Goal: Task Accomplishment & Management: Use online tool/utility

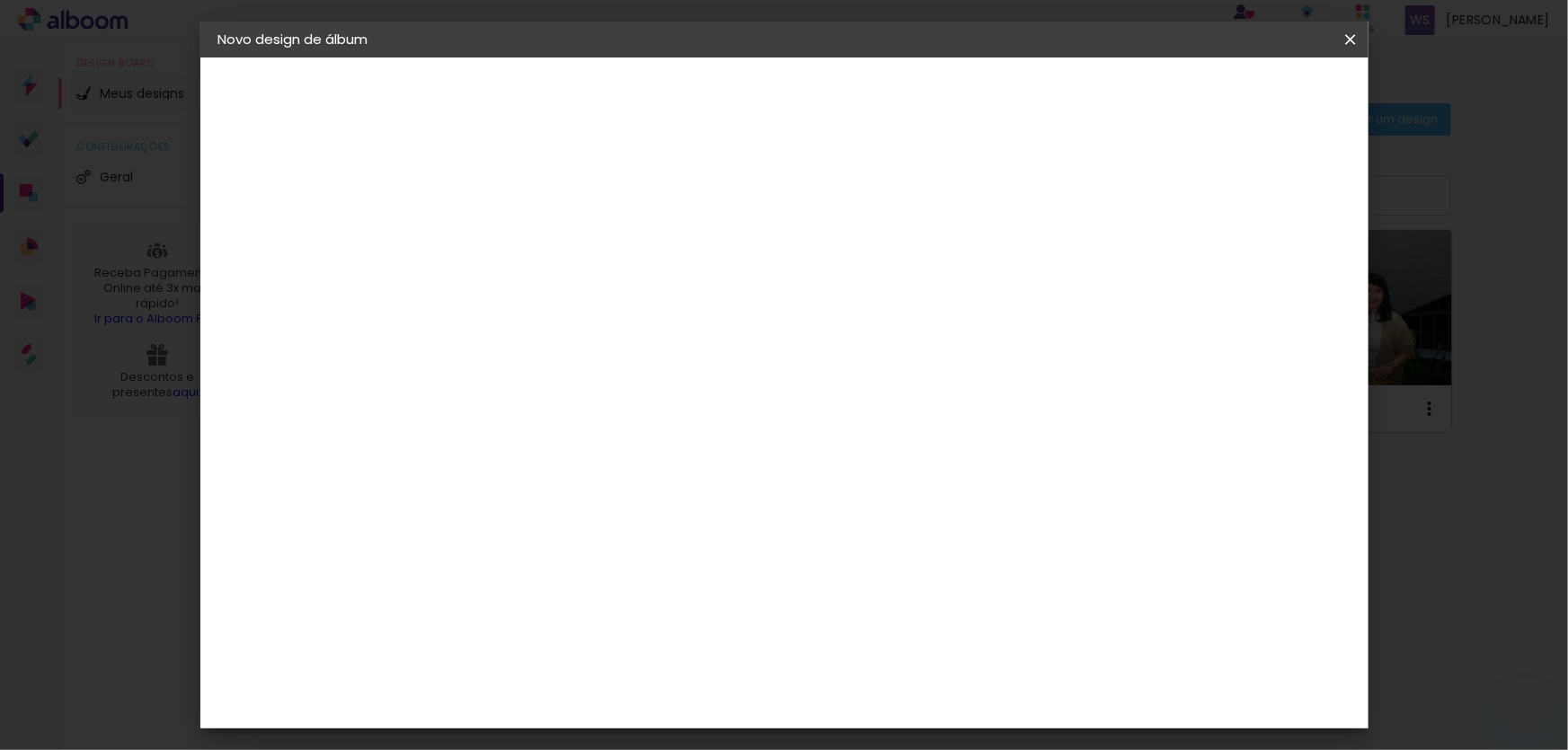
type input "[PERSON_NAME] 85 anos editado"
type paper-input "[PERSON_NAME] 85 anos editado"
click at [0, 0] on slot "Avançar" at bounding box center [0, 0] width 0 height 0
click at [876, 207] on div "Fornecedor Escolha um fornecedor ou avance com o tamanho livre. Voltar Avançar" at bounding box center [654, 134] width 441 height 153
click at [649, 332] on input at bounding box center [558, 342] width 182 height 23
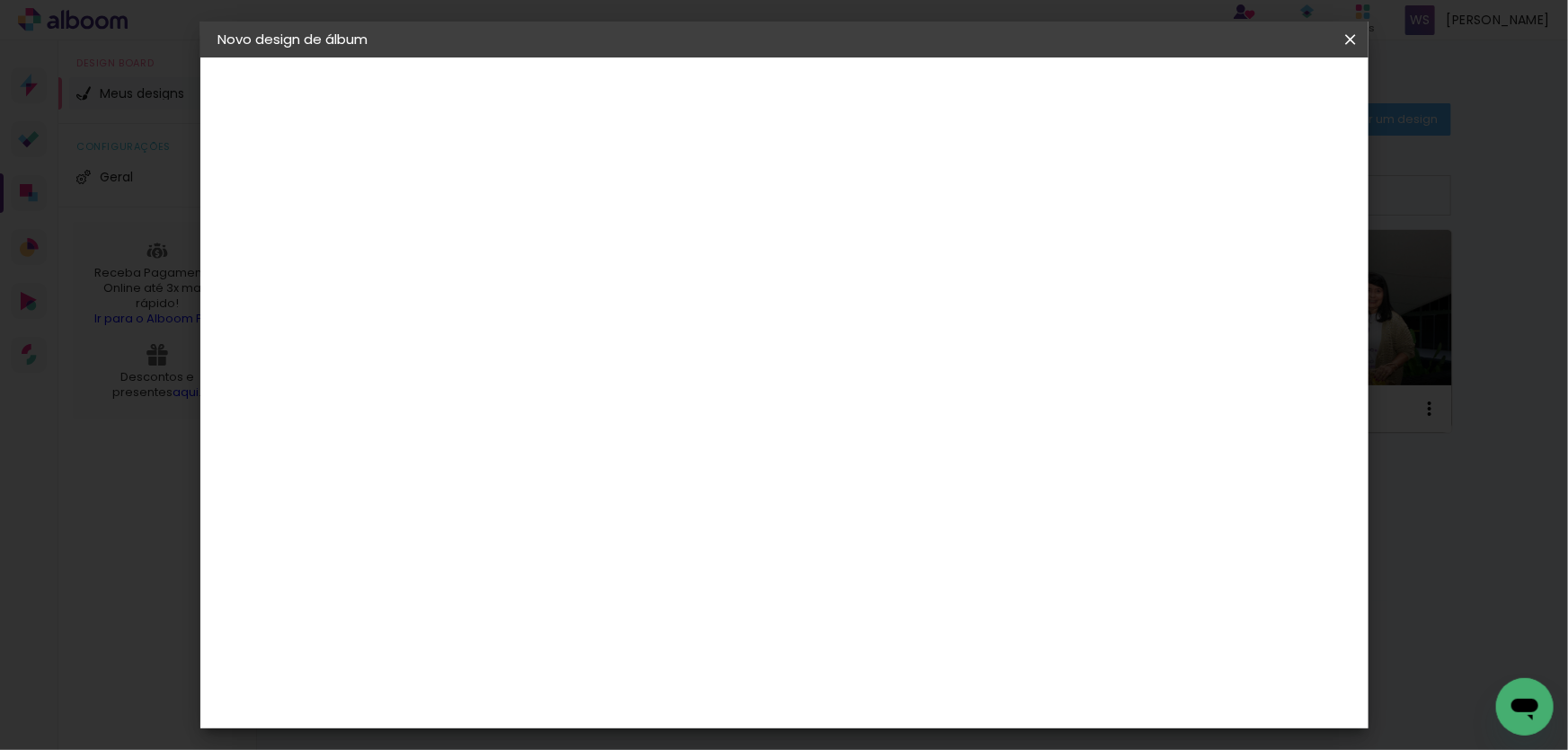
type input "concei"
type paper-input "concei"
click at [576, 402] on div "Conceitual Álbuns" at bounding box center [538, 409] width 77 height 28
click at [0, 0] on slot "Tamanho Livre" at bounding box center [0, 0] width 0 height 0
click at [0, 0] on slot "Avançar" at bounding box center [0, 0] width 0 height 0
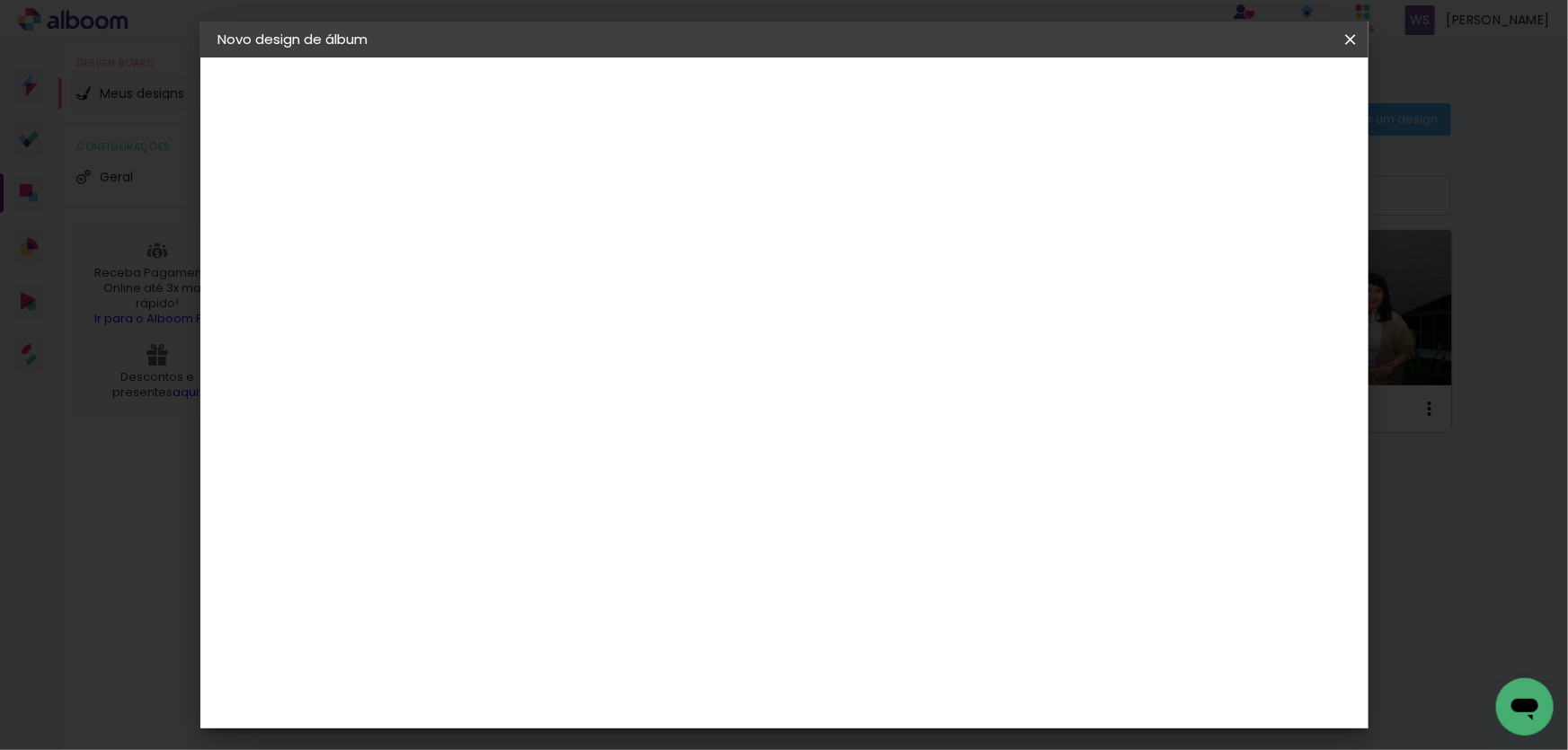
click at [0, 0] on slot "Voltar" at bounding box center [0, 0] width 0 height 0
click at [0, 0] on slot "Tamanho Livre" at bounding box center [0, 0] width 0 height 0
click at [0, 0] on slot "Avançar" at bounding box center [0, 0] width 0 height 0
click at [318, 218] on div "Tamanho livre" at bounding box center [287, 222] width 62 height 26
click at [0, 0] on slot "Tamanho Livre" at bounding box center [0, 0] width 0 height 0
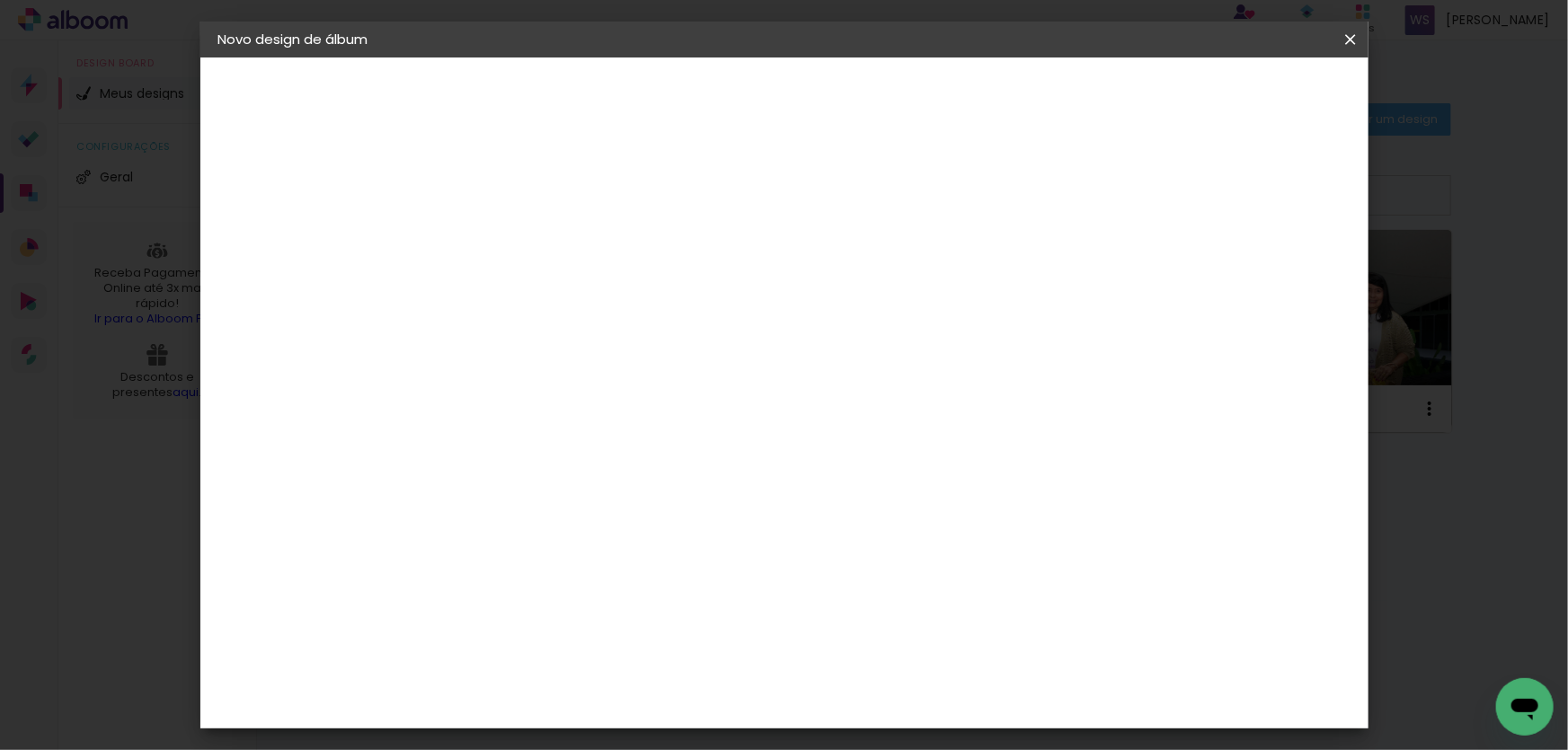
click at [672, 270] on iron-icon at bounding box center [661, 273] width 22 height 22
click at [576, 405] on div "Conceitual Álbuns" at bounding box center [538, 409] width 77 height 28
click at [800, 97] on paper-button "Avançar" at bounding box center [756, 94] width 88 height 30
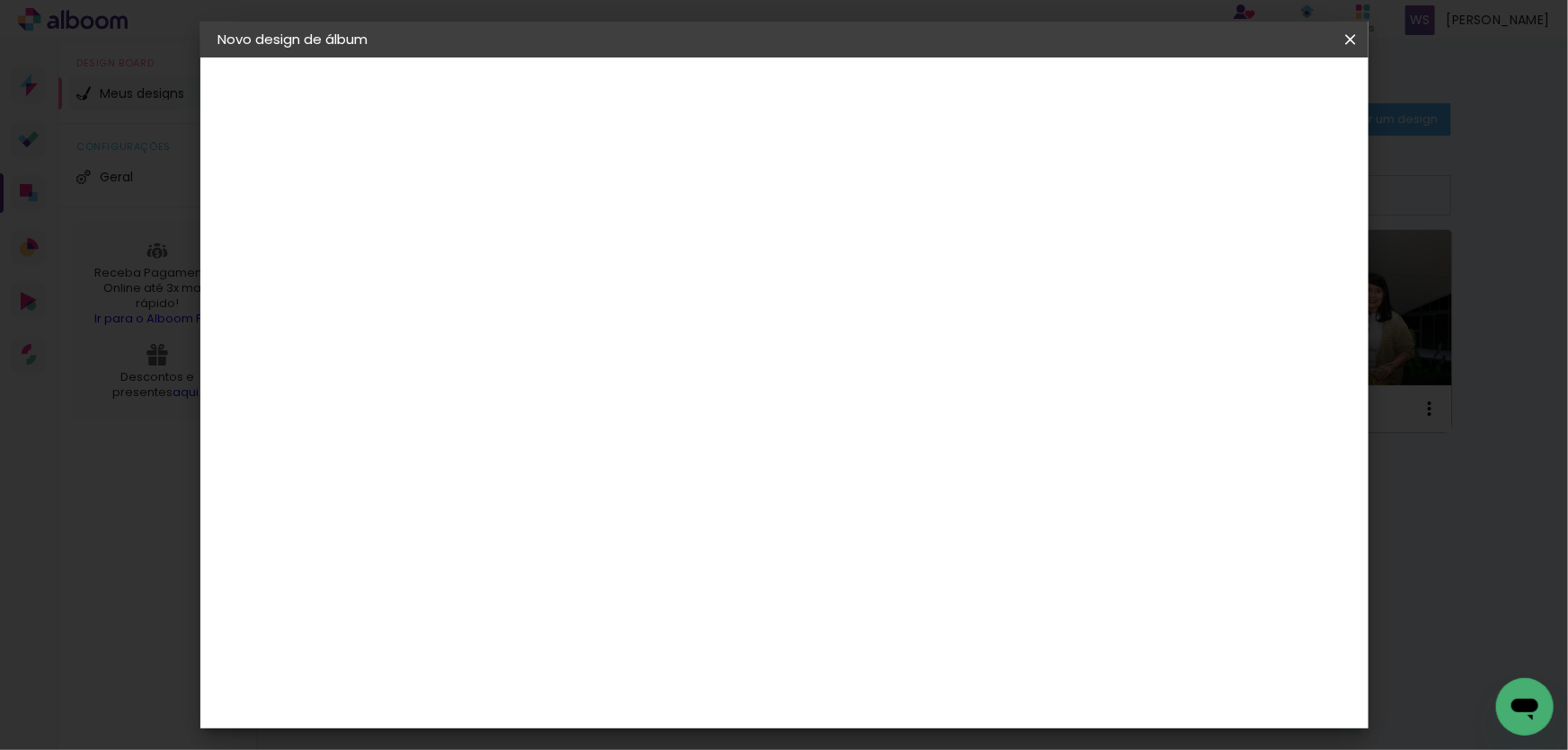
scroll to position [249, 0]
click at [633, 533] on span "20 × 20" at bounding box center [591, 557] width 83 height 48
drag, startPoint x: 1309, startPoint y: 97, endPoint x: 1307, endPoint y: 116, distance: 19.1
click at [0, 0] on slot "Avançar" at bounding box center [0, 0] width 0 height 0
click at [1252, 90] on span "Iniciar design" at bounding box center [1211, 95] width 81 height 13
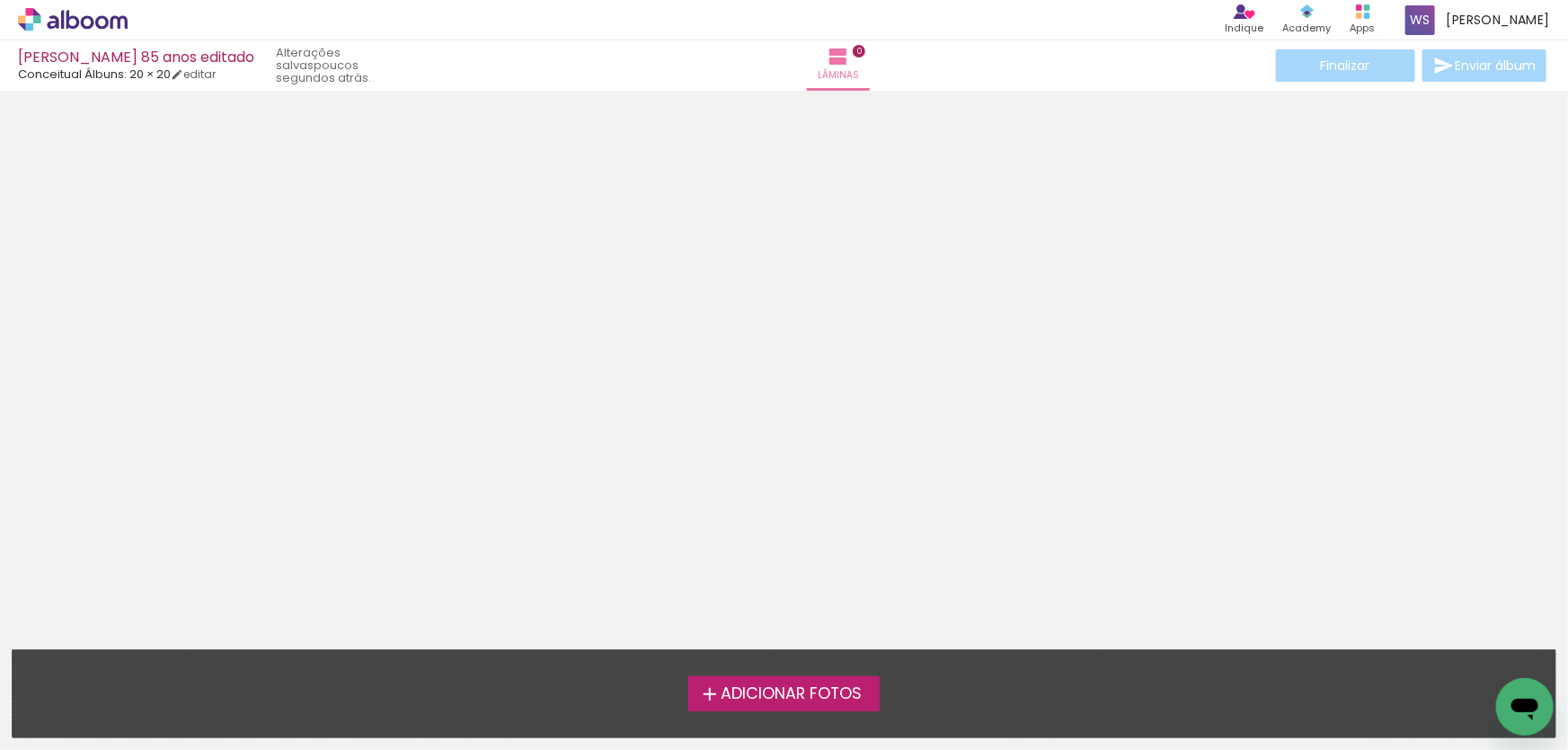
click at [771, 695] on span "Adicionar Fotos" at bounding box center [791, 694] width 141 height 16
click at [0, 0] on input "file" at bounding box center [0, 0] width 0 height 0
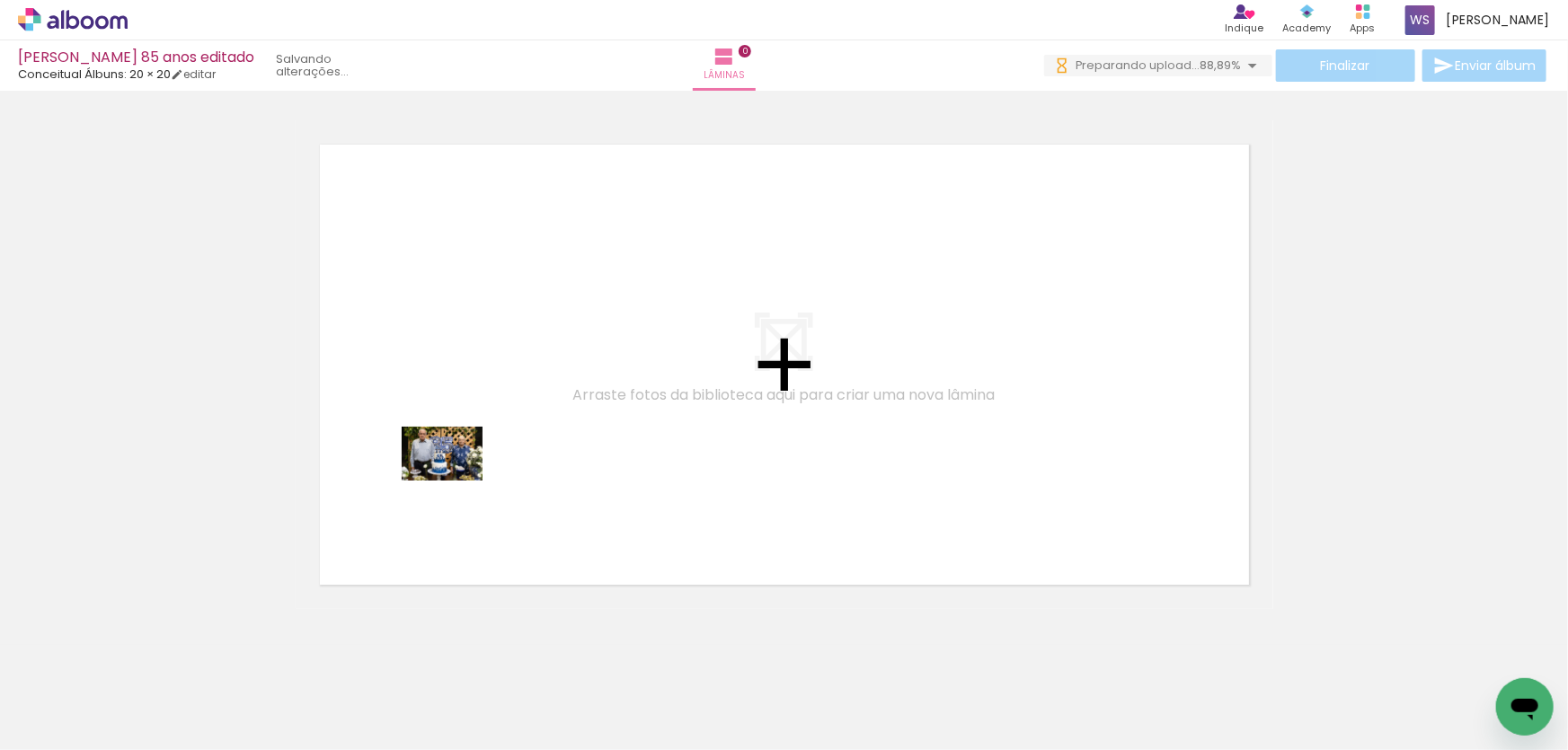
drag, startPoint x: 303, startPoint y: 694, endPoint x: 456, endPoint y: 480, distance: 263.1
click at [456, 480] on quentale-workspace at bounding box center [784, 375] width 1568 height 750
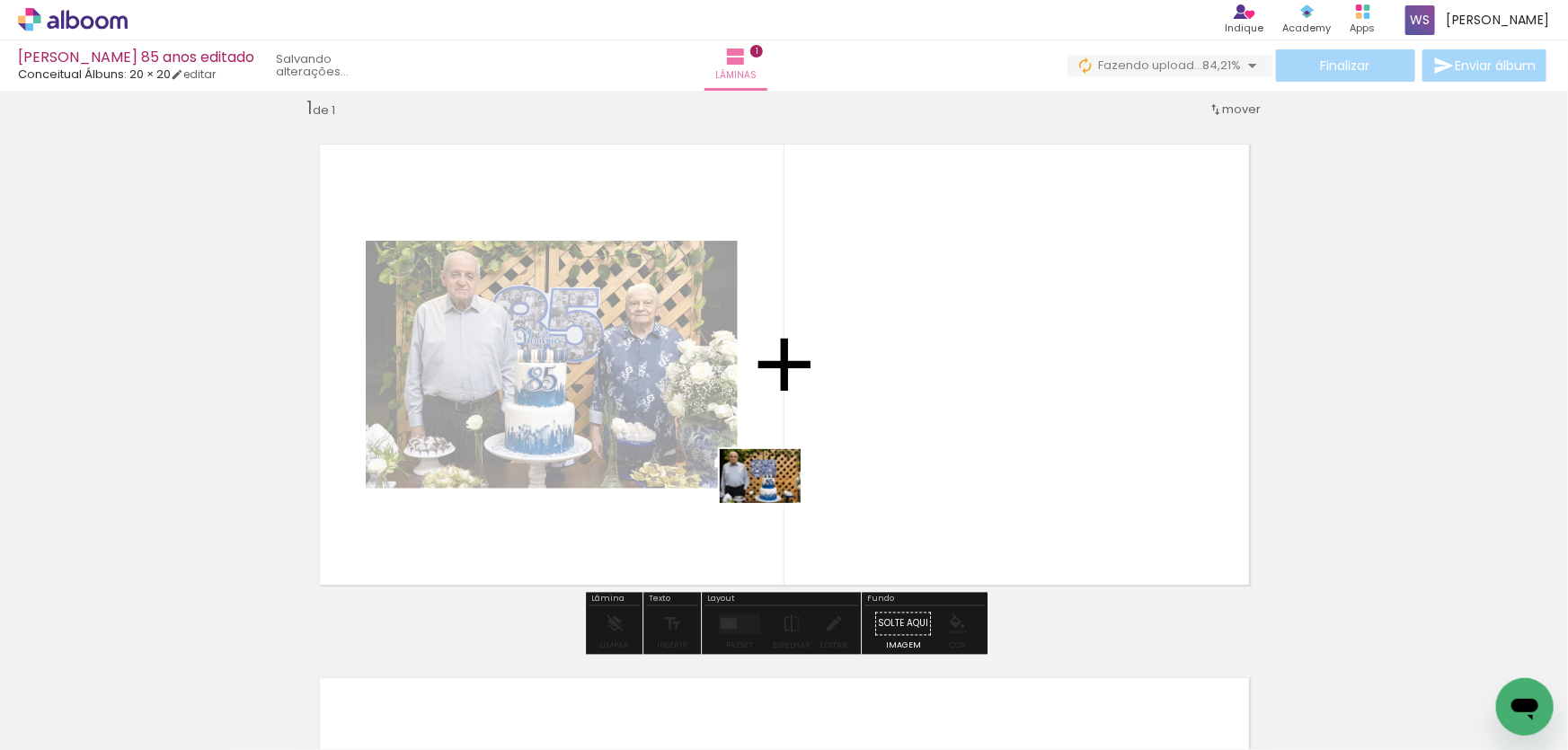
drag, startPoint x: 404, startPoint y: 683, endPoint x: 776, endPoint y: 503, distance: 413.3
click at [776, 503] on quentale-workspace at bounding box center [784, 375] width 1568 height 750
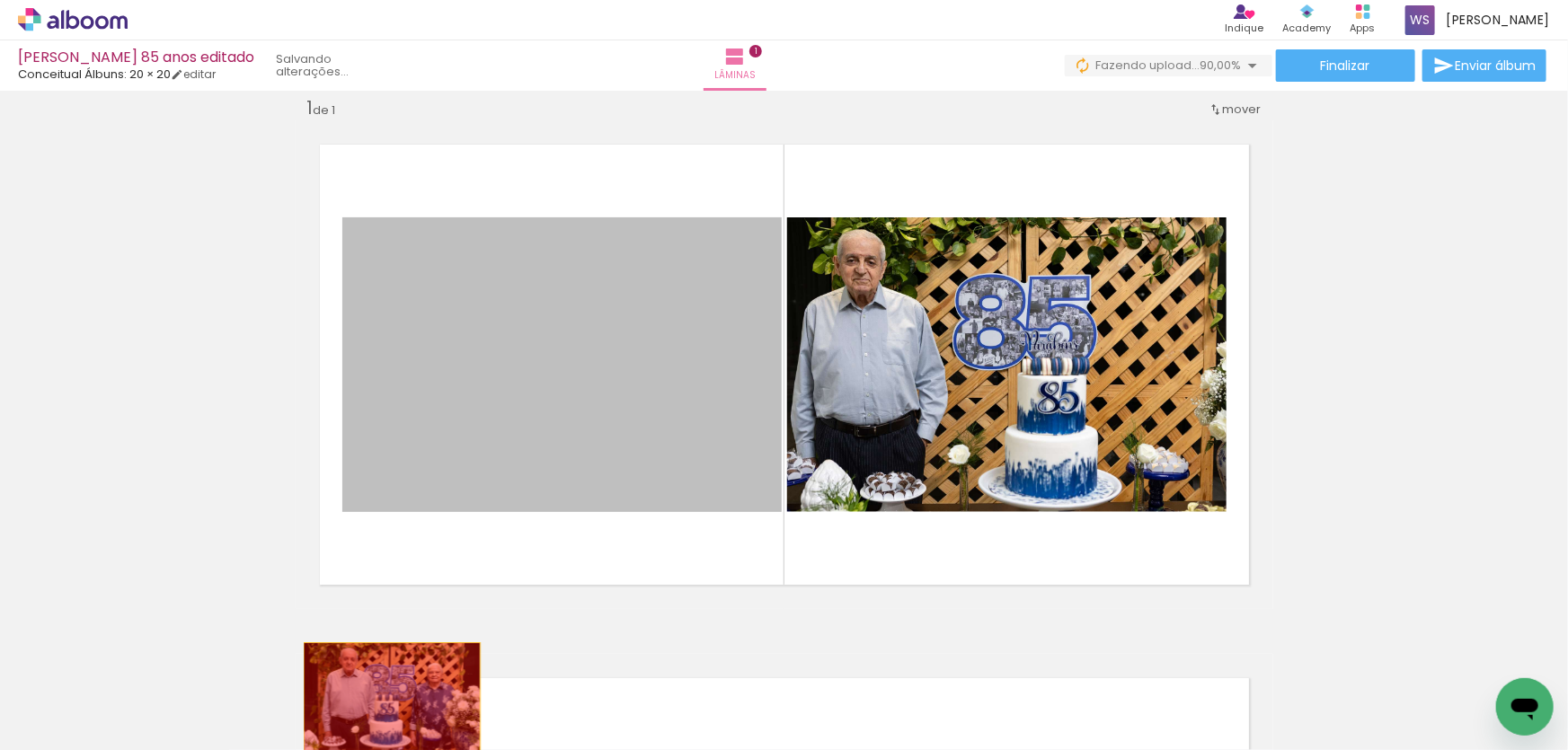
drag, startPoint x: 577, startPoint y: 596, endPoint x: 392, endPoint y: 702, distance: 213.2
click at [392, 702] on quentale-workspace at bounding box center [784, 375] width 1568 height 750
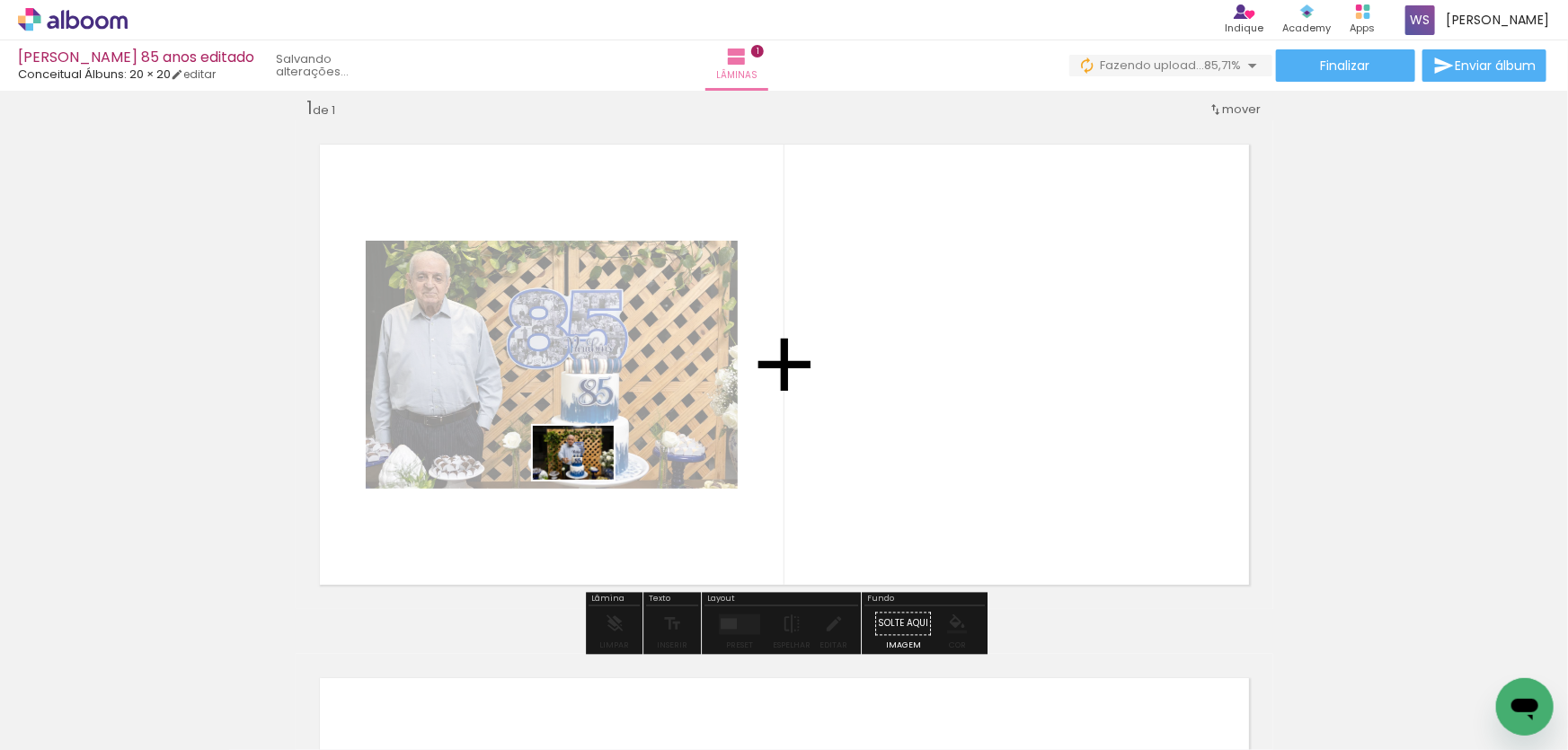
drag, startPoint x: 492, startPoint y: 699, endPoint x: 604, endPoint y: 632, distance: 130.5
click at [587, 480] on quentale-workspace at bounding box center [784, 375] width 1568 height 750
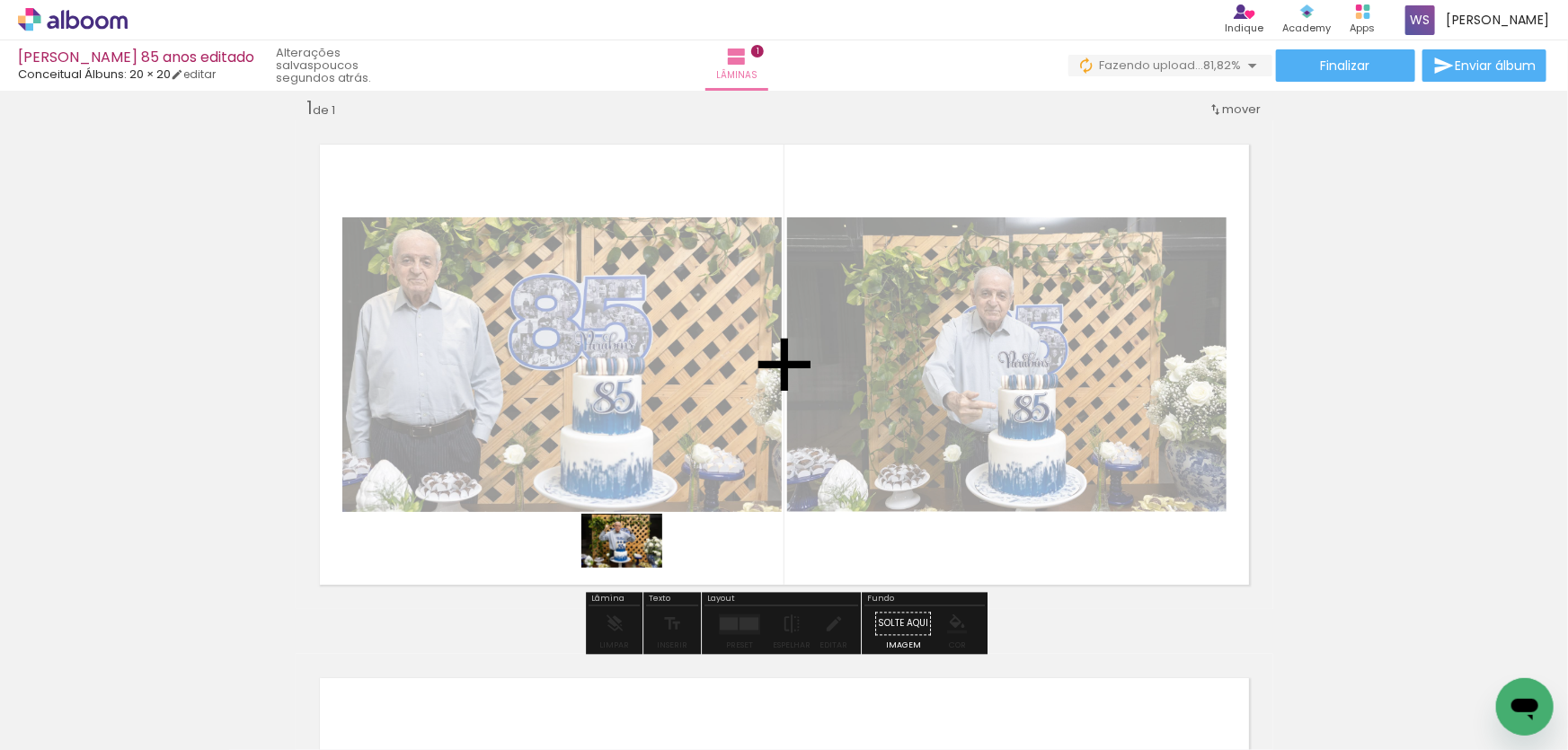
drag, startPoint x: 604, startPoint y: 687, endPoint x: 635, endPoint y: 568, distance: 123.0
click at [635, 568] on quentale-workspace at bounding box center [784, 375] width 1568 height 750
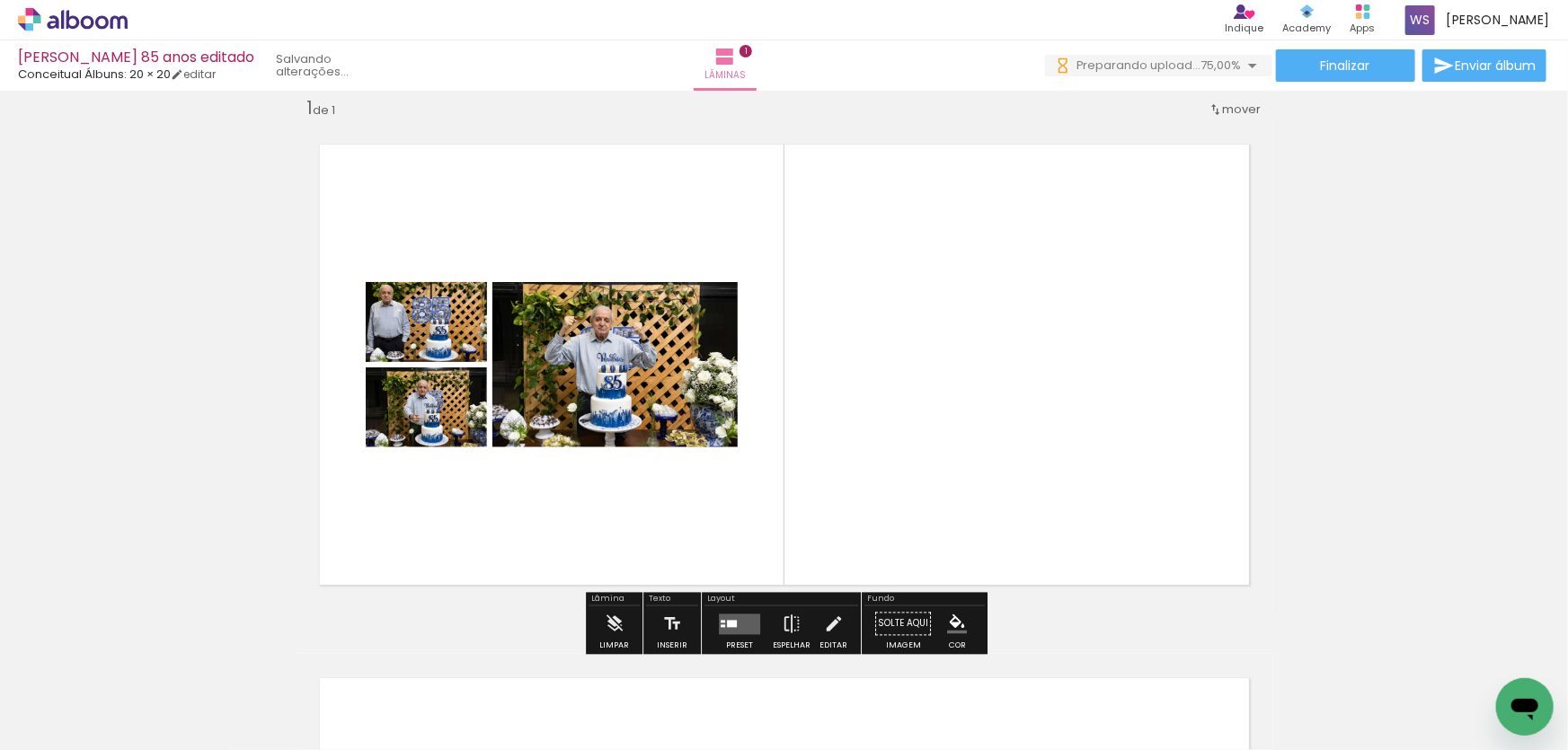
click at [739, 619] on quentale-layouter at bounding box center [739, 623] width 41 height 21
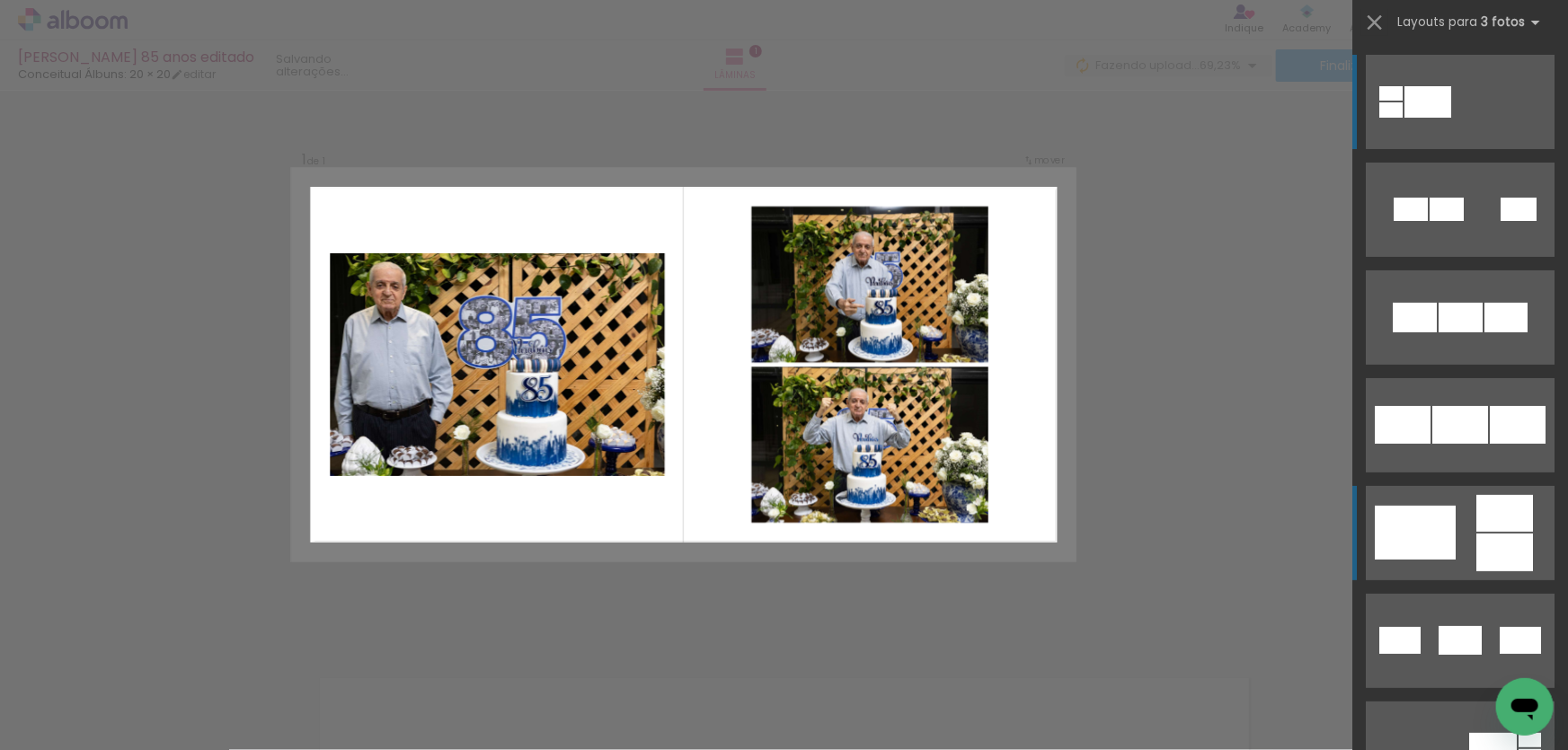
click at [1451, 118] on div at bounding box center [1429, 102] width 47 height 31
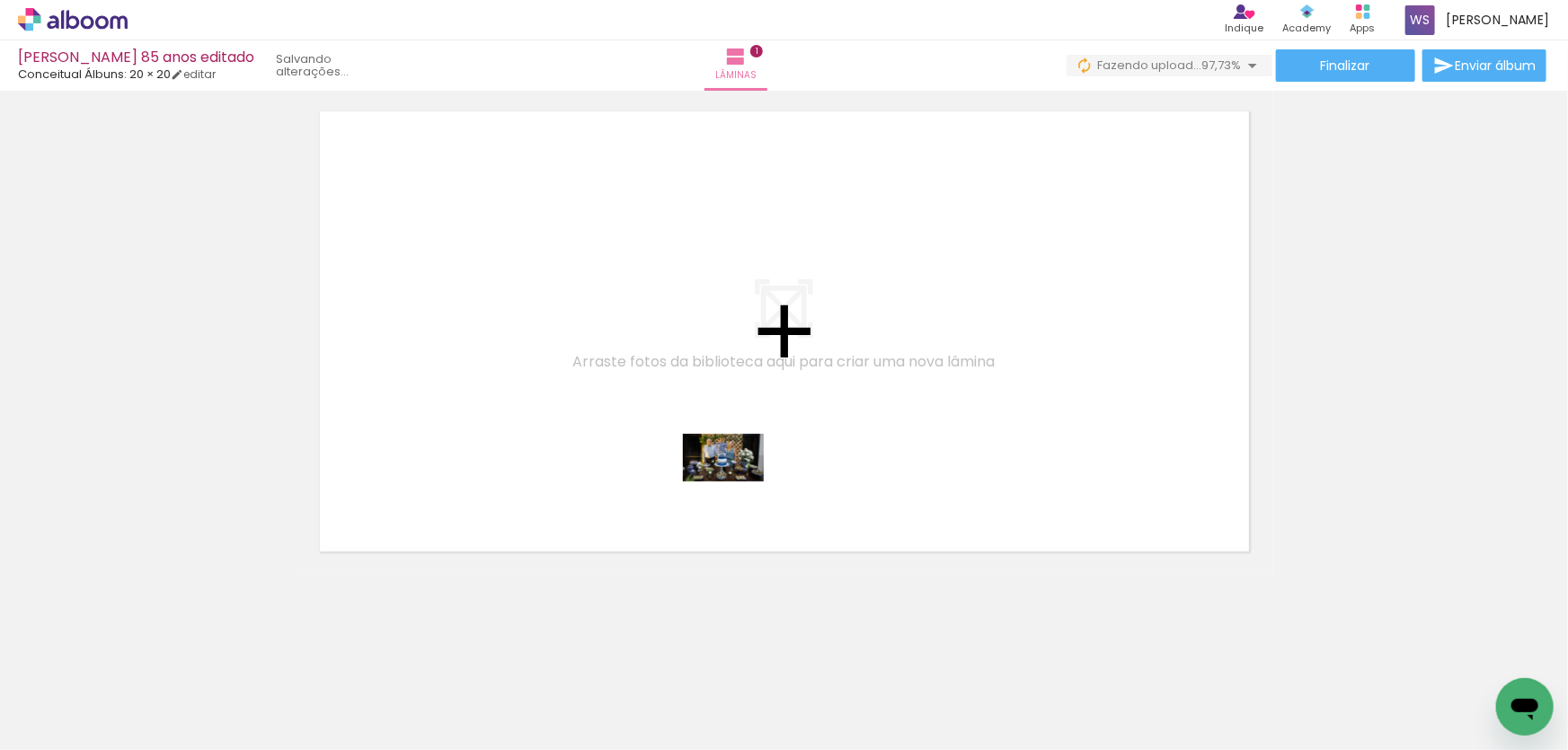
drag, startPoint x: 1104, startPoint y: 703, endPoint x: 737, endPoint y: 488, distance: 425.3
click at [737, 488] on quentale-workspace at bounding box center [784, 375] width 1568 height 750
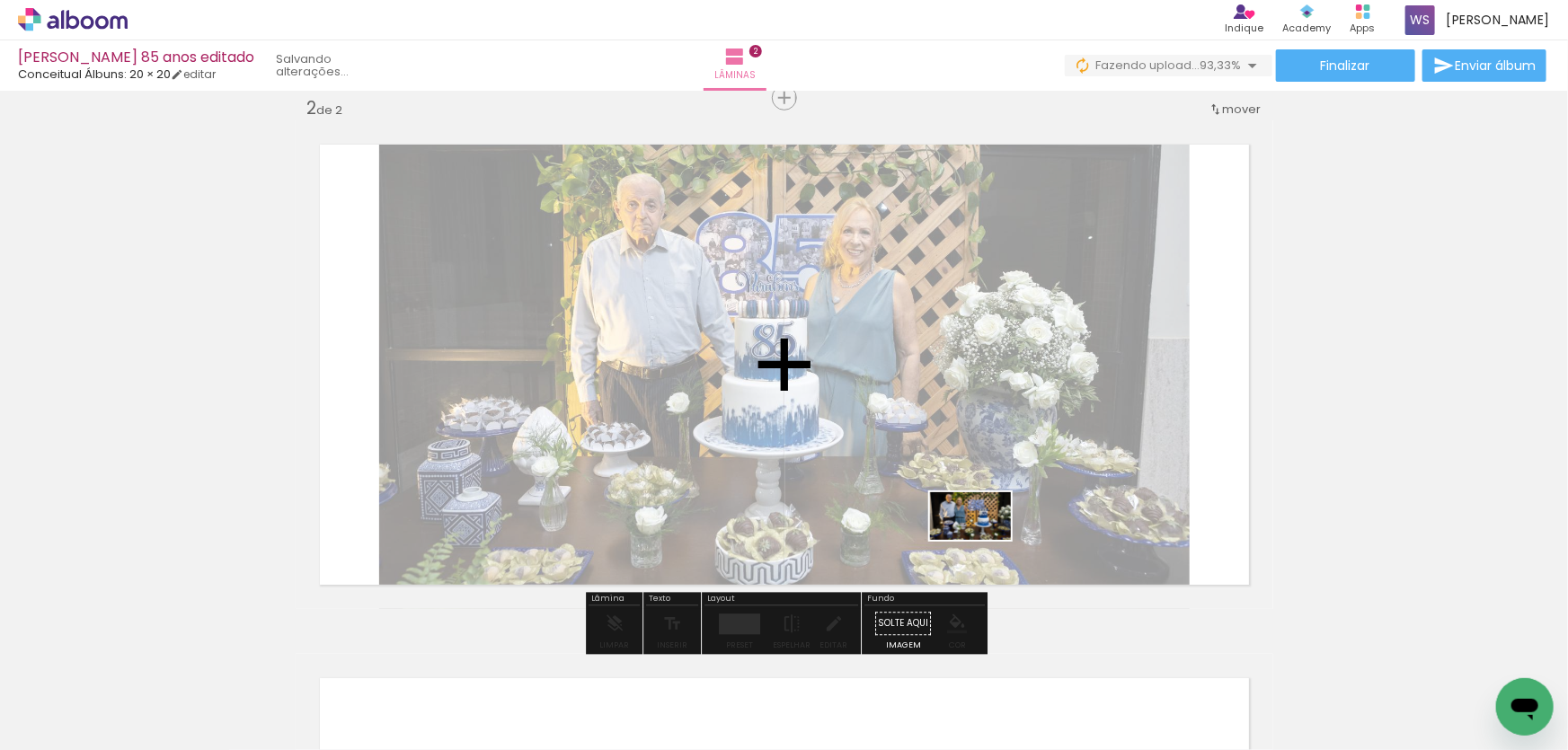
drag, startPoint x: 1186, startPoint y: 698, endPoint x: 984, endPoint y: 547, distance: 252.2
click at [984, 547] on quentale-workspace at bounding box center [784, 375] width 1568 height 750
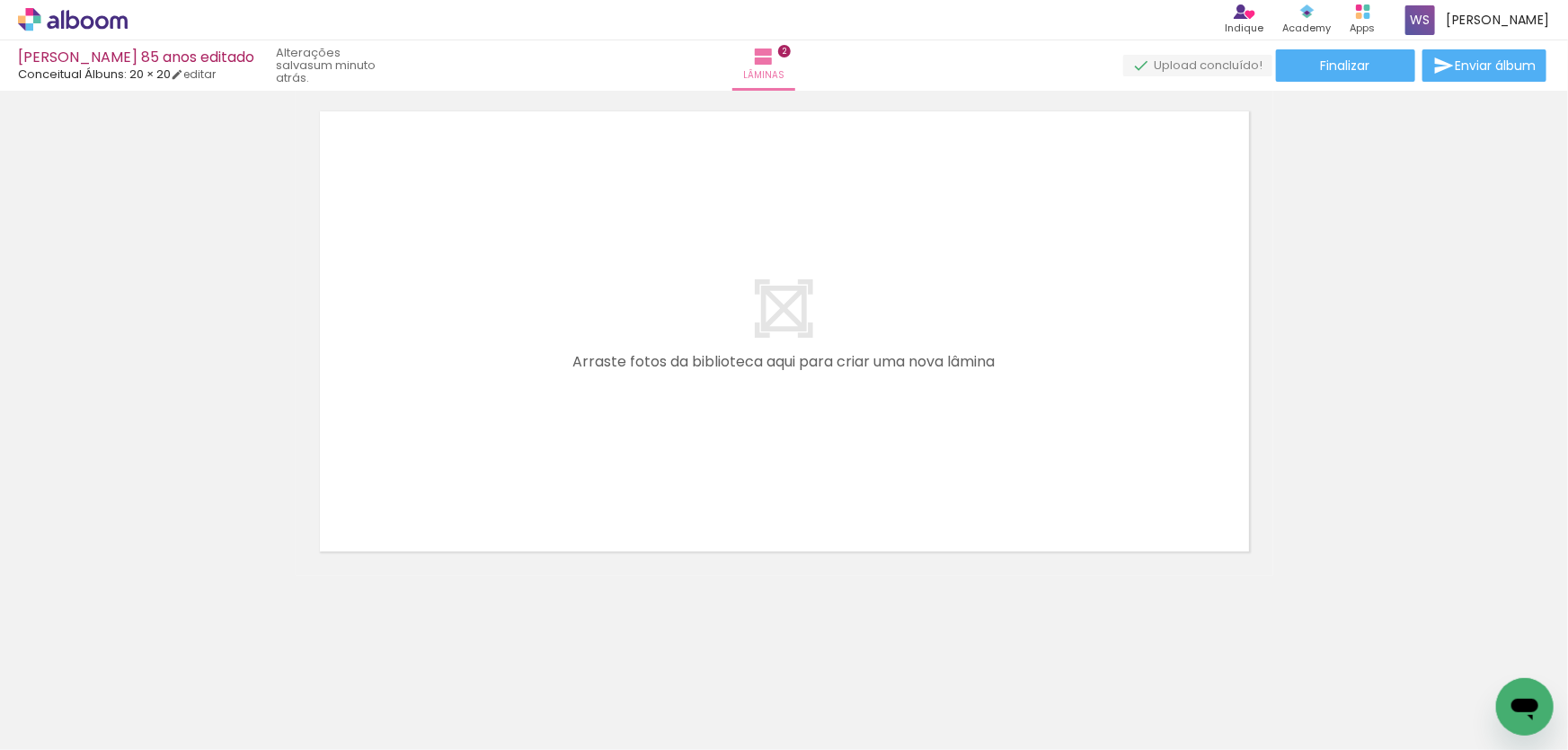
scroll to position [0, 288]
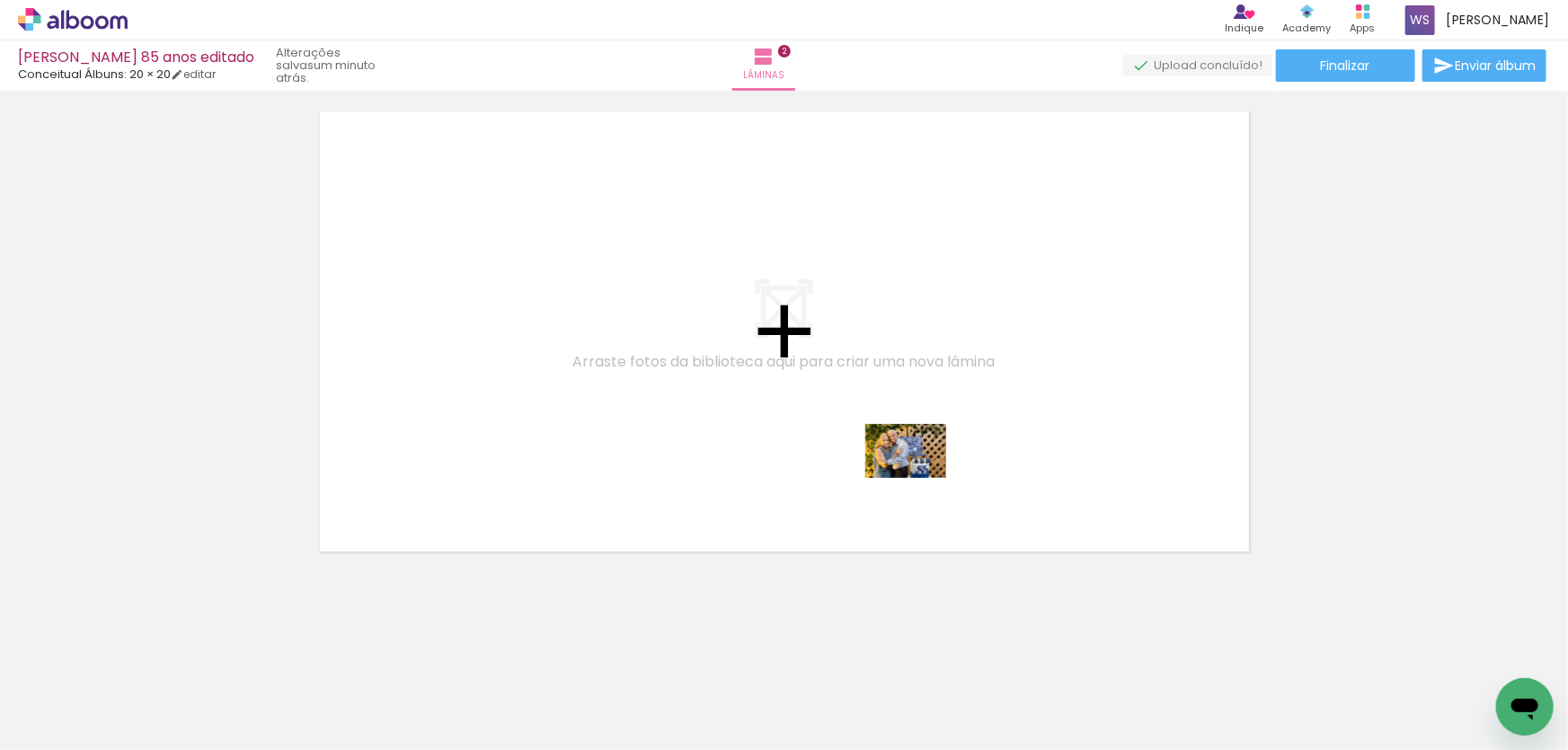
drag, startPoint x: 1023, startPoint y: 688, endPoint x: 920, endPoint y: 478, distance: 233.9
click at [920, 478] on quentale-workspace at bounding box center [784, 375] width 1568 height 750
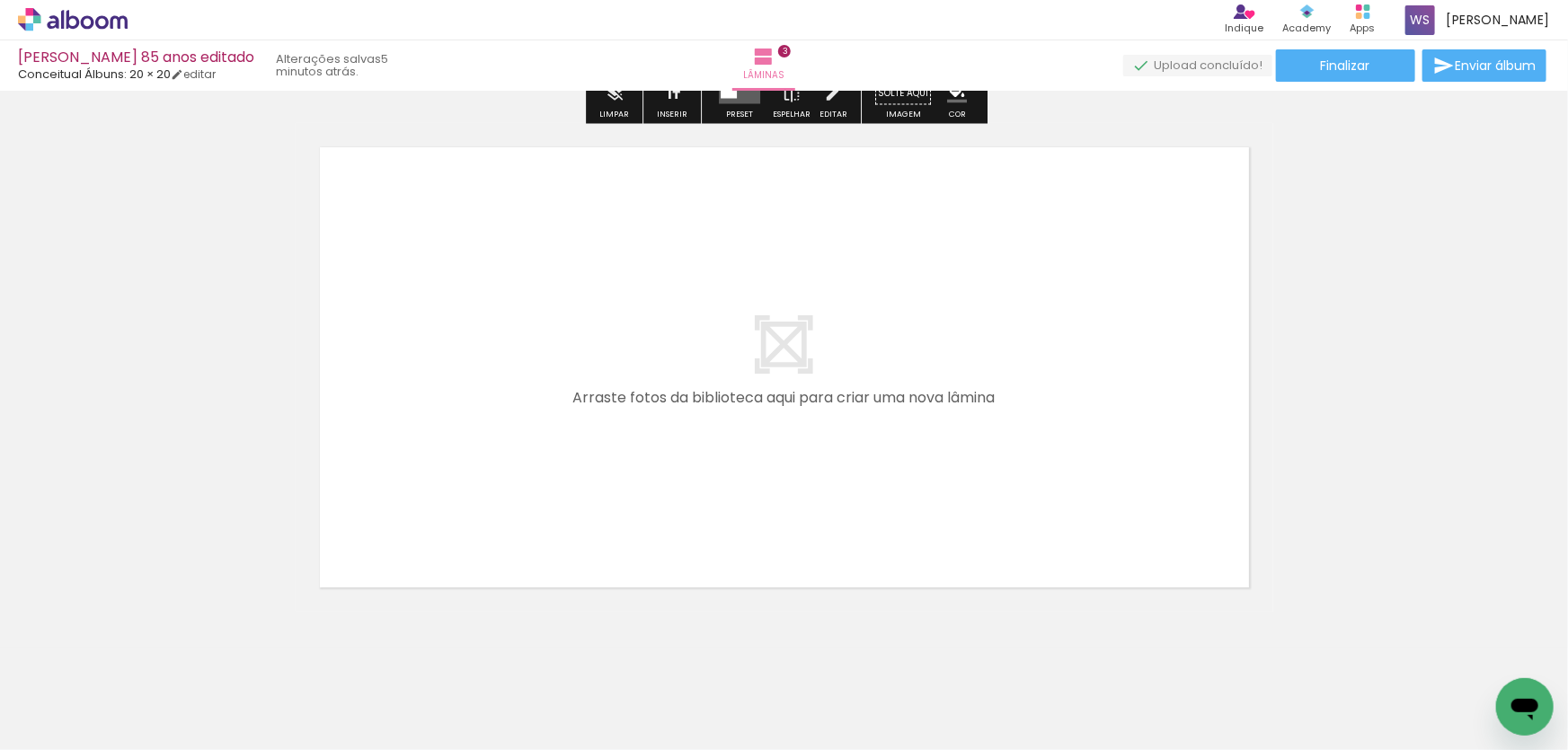
scroll to position [1657, 0]
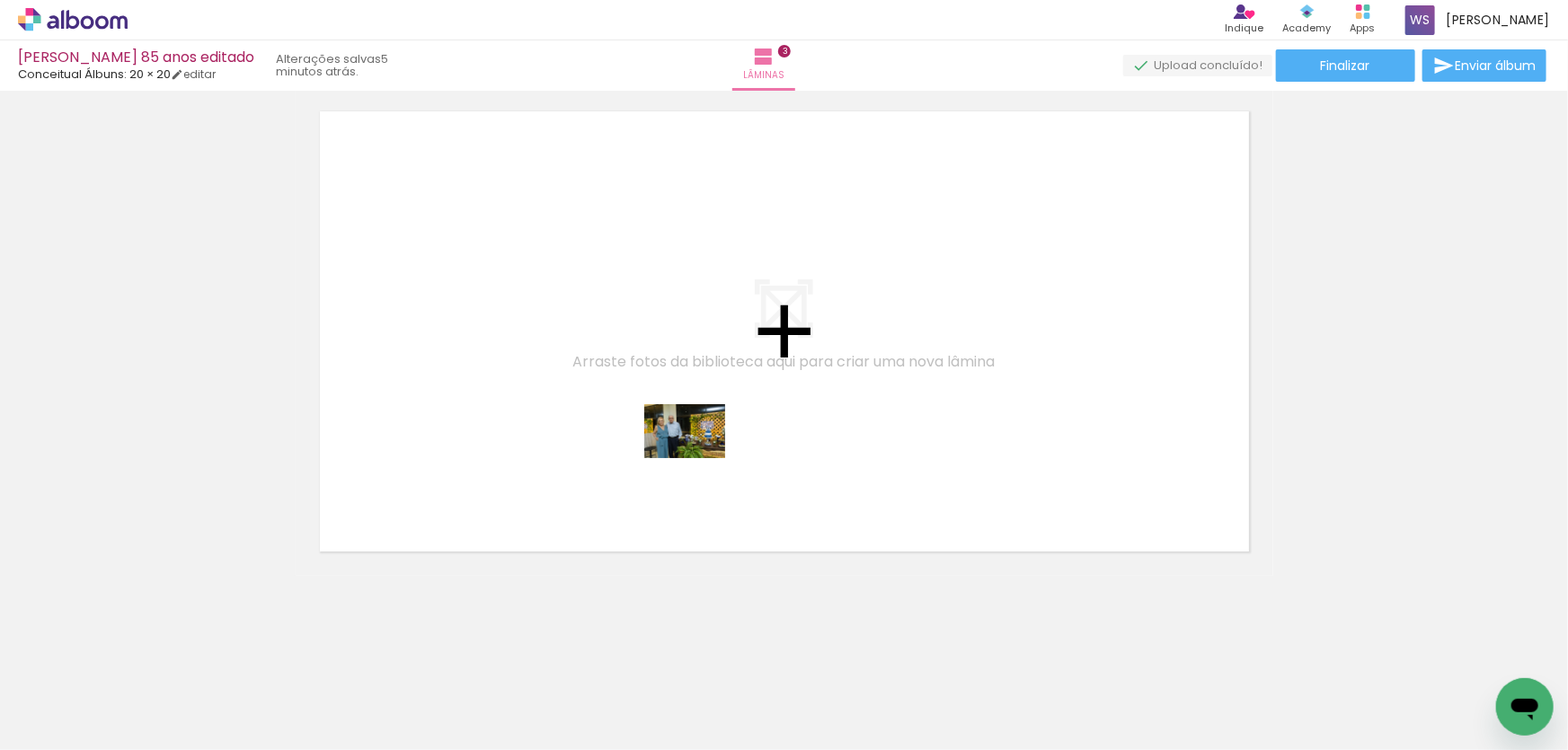
drag, startPoint x: 991, startPoint y: 696, endPoint x: 698, endPoint y: 458, distance: 377.5
click at [698, 458] on quentale-workspace at bounding box center [784, 375] width 1568 height 750
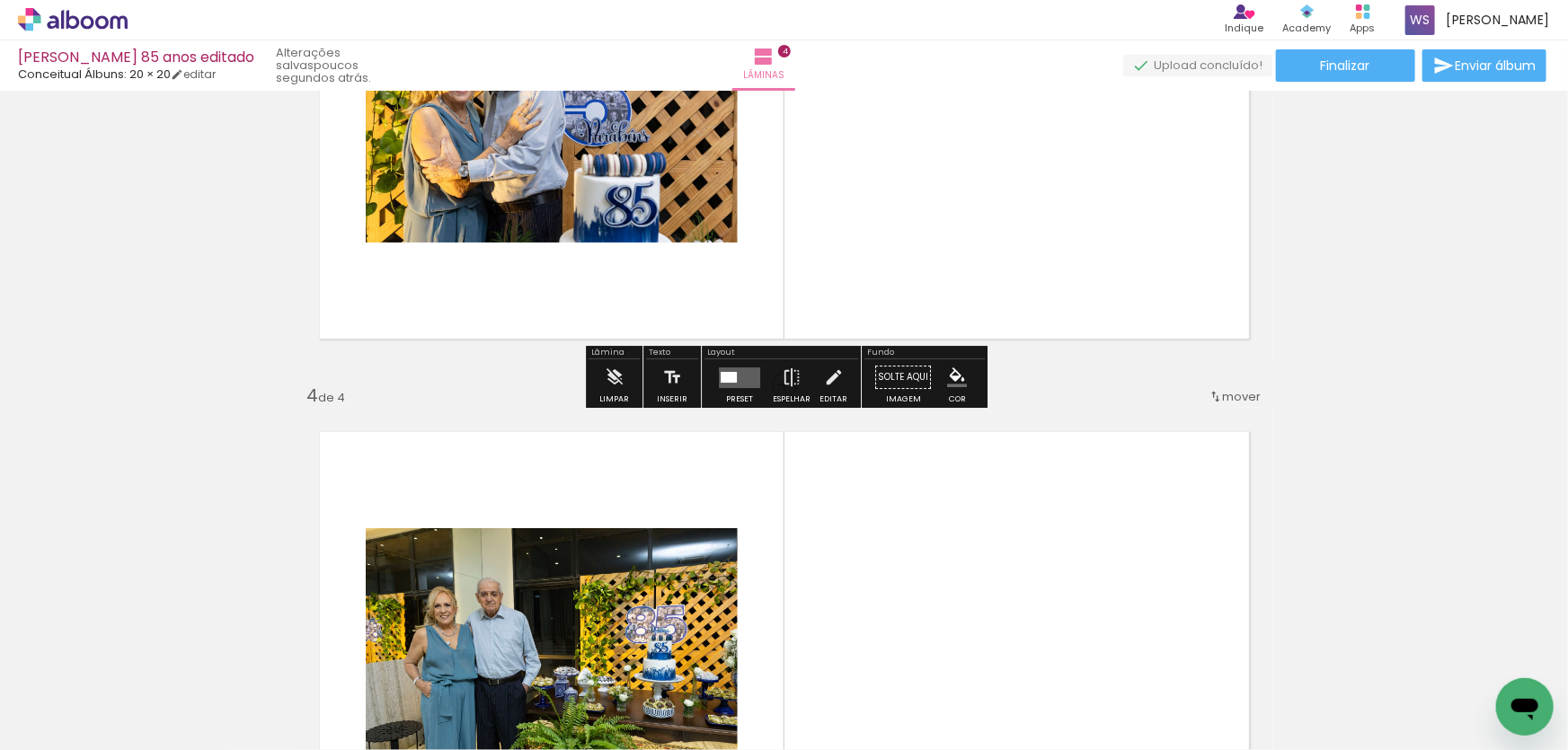
scroll to position [1314, 0]
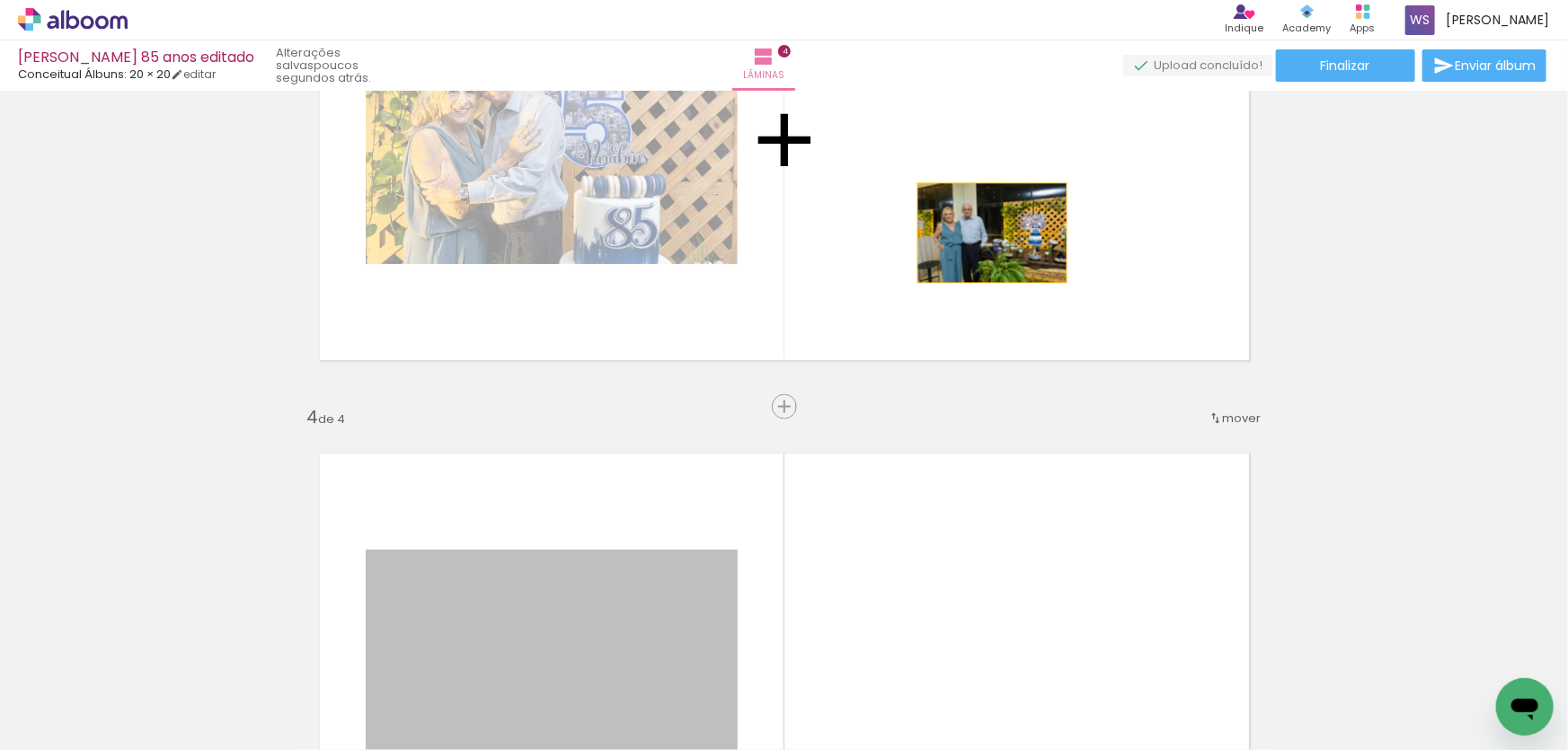
drag, startPoint x: 649, startPoint y: 607, endPoint x: 993, endPoint y: 233, distance: 508.1
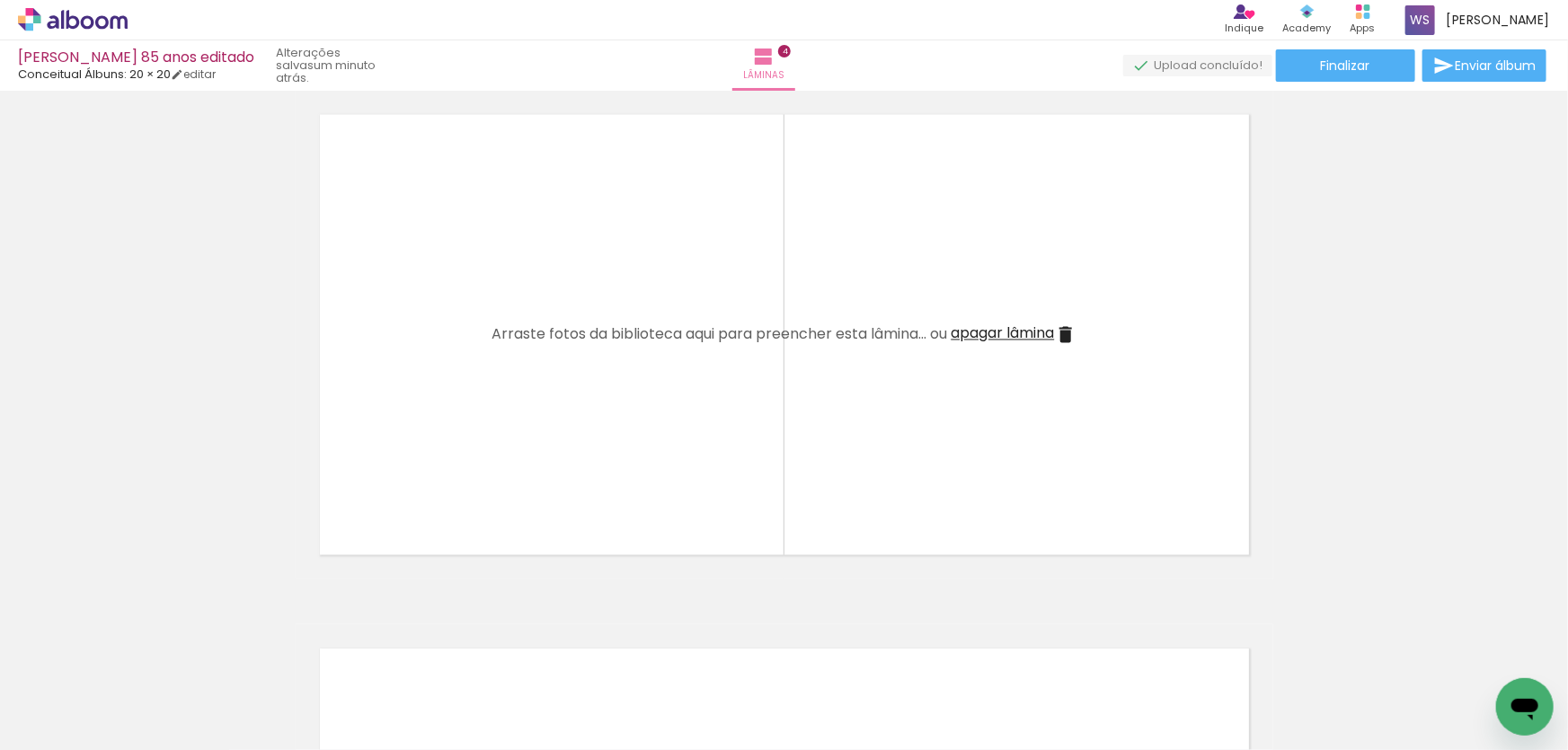
scroll to position [1657, 0]
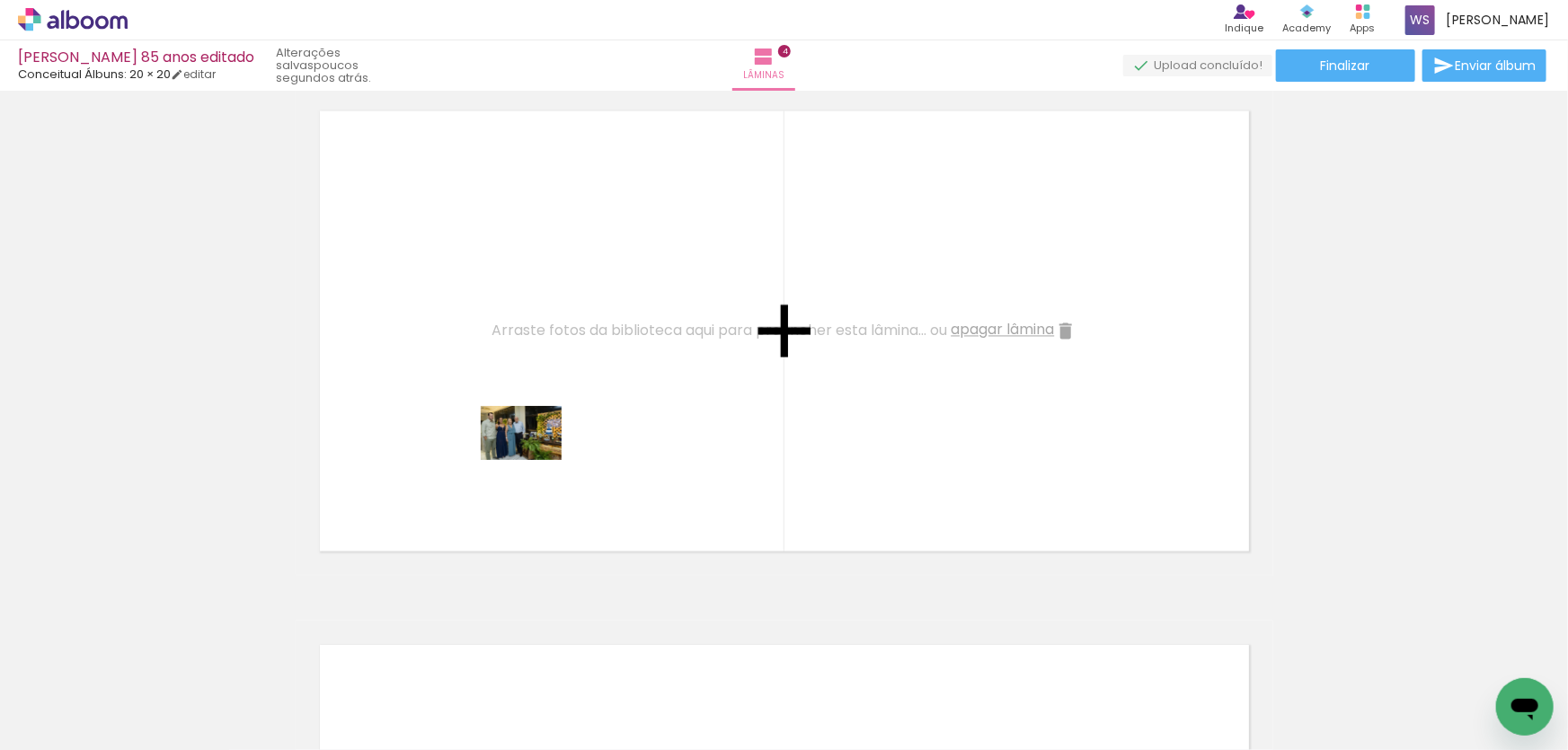
drag, startPoint x: 466, startPoint y: 699, endPoint x: 535, endPoint y: 460, distance: 248.8
click at [535, 460] on quentale-workspace at bounding box center [784, 375] width 1568 height 750
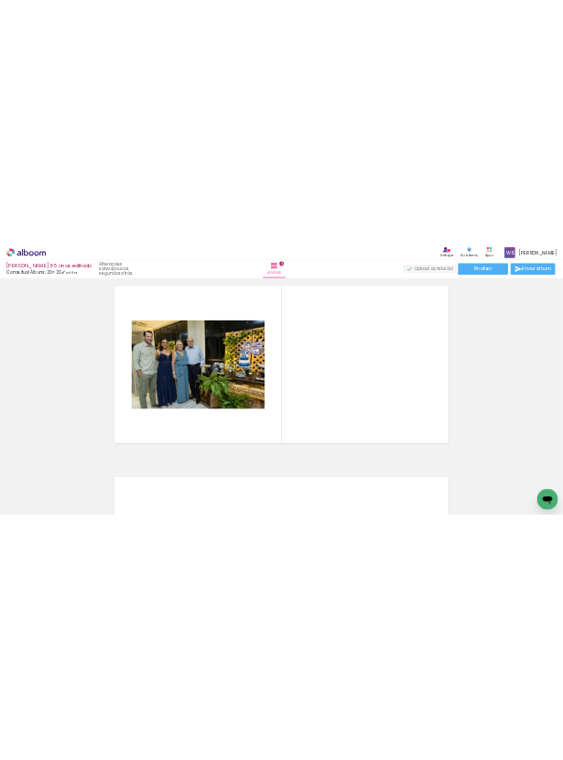
scroll to position [0, 847]
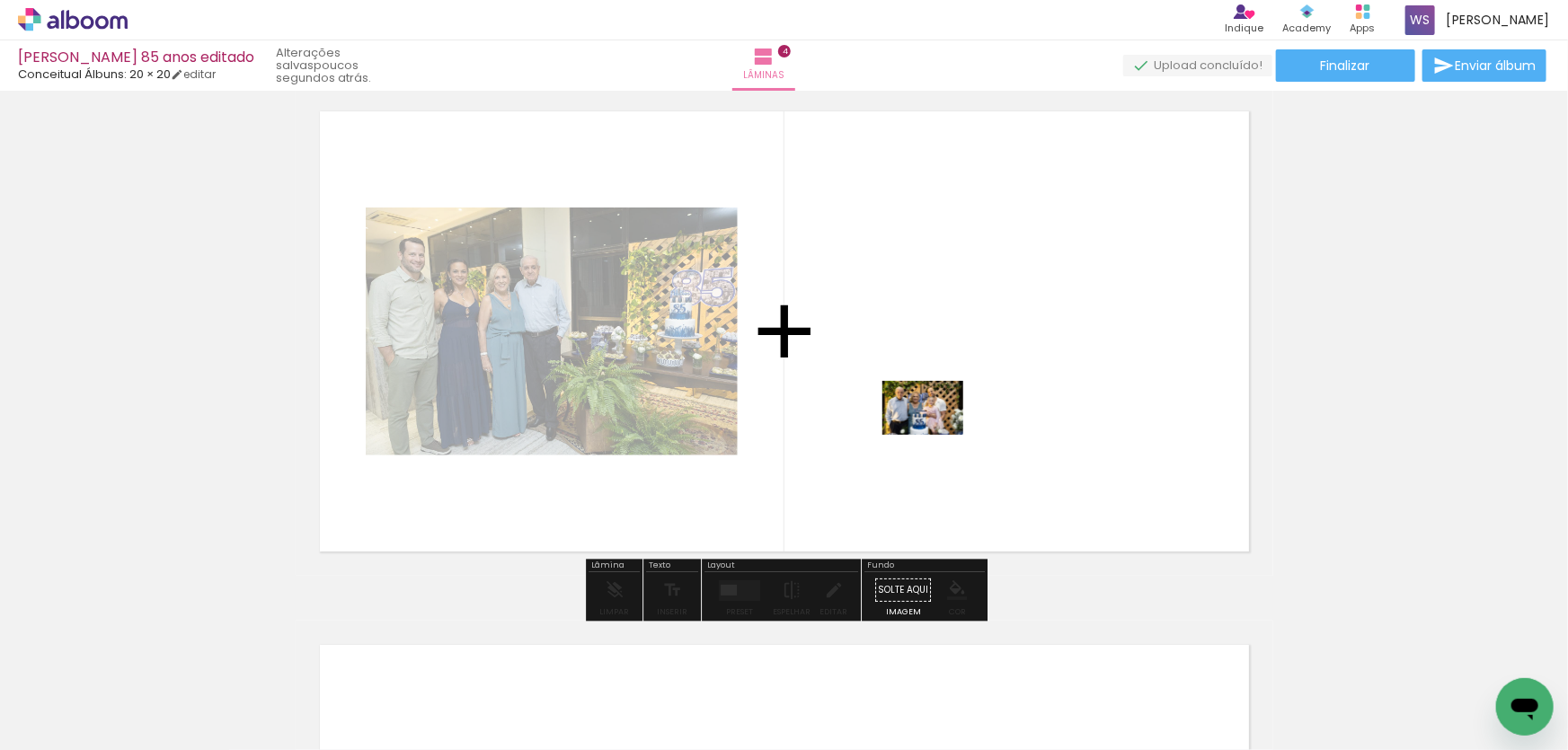
drag, startPoint x: 776, startPoint y: 702, endPoint x: 937, endPoint y: 435, distance: 311.8
click at [937, 435] on quentale-workspace at bounding box center [784, 375] width 1568 height 750
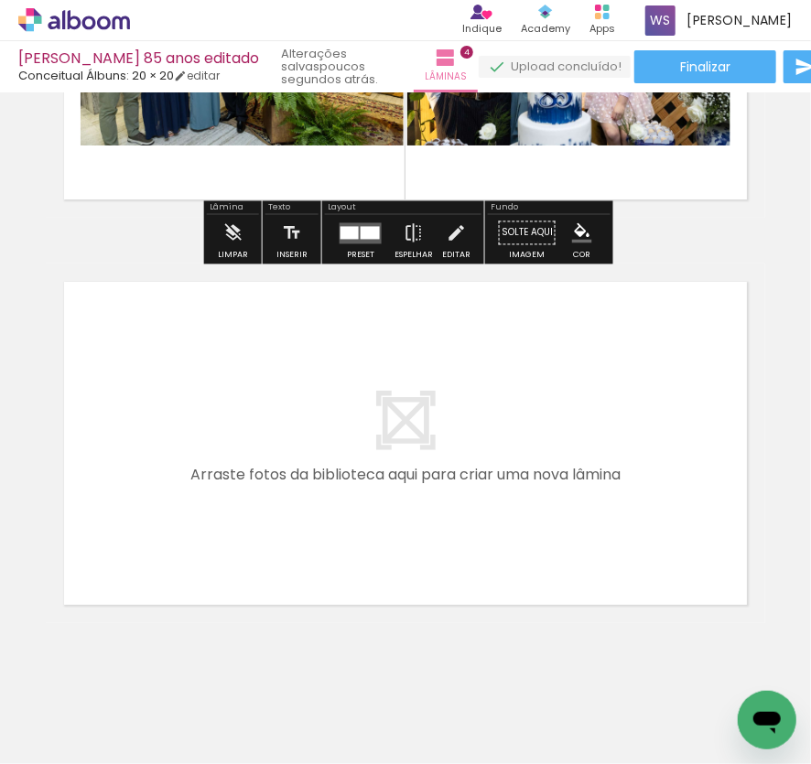
scroll to position [1503, 0]
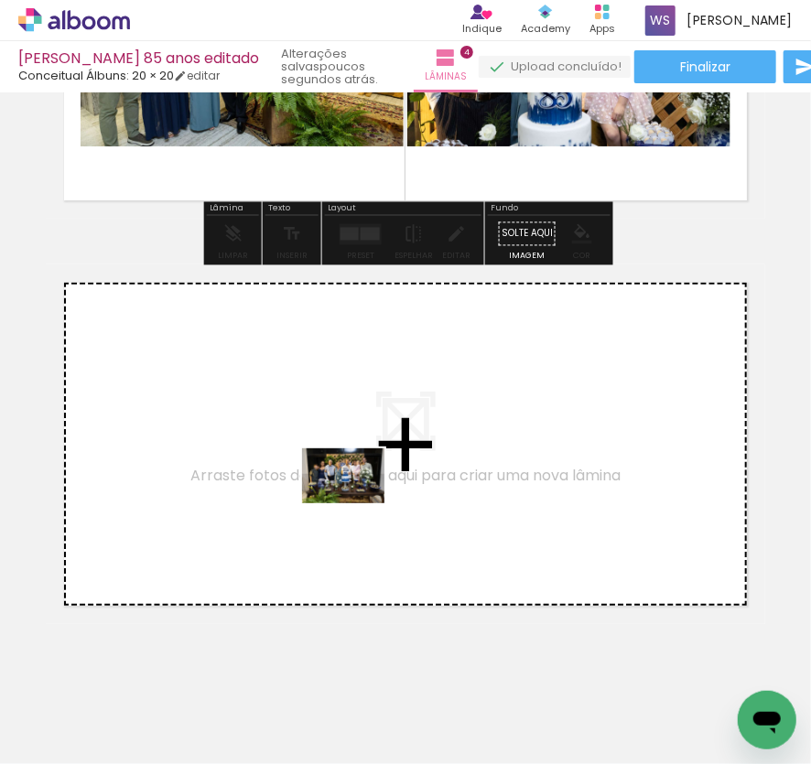
drag, startPoint x: 648, startPoint y: 693, endPoint x: 357, endPoint y: 504, distance: 347.4
click at [357, 504] on quentale-workspace at bounding box center [405, 382] width 811 height 764
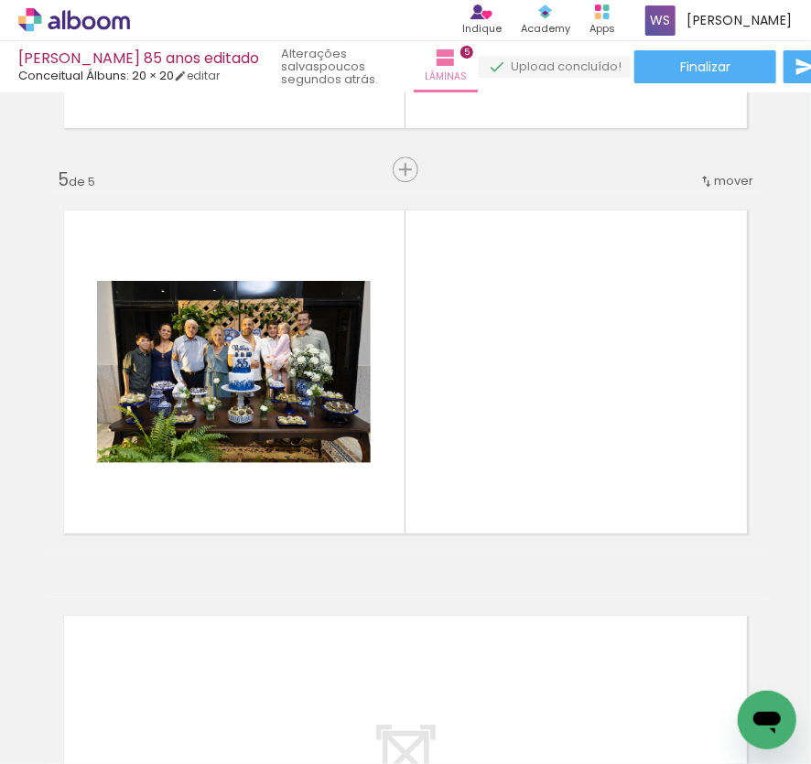
scroll to position [0, 1224]
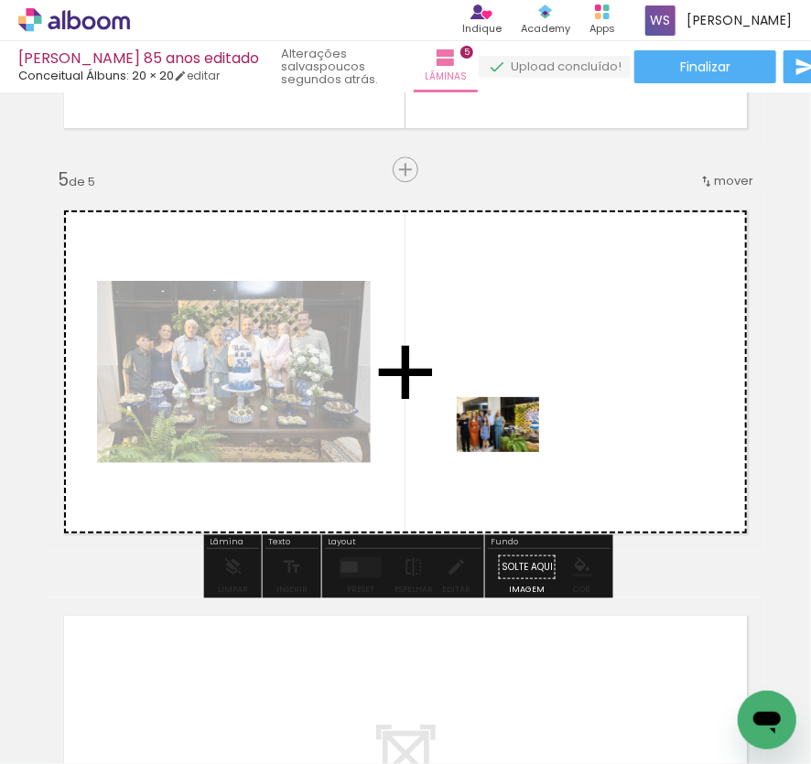
drag, startPoint x: 482, startPoint y: 695, endPoint x: 512, endPoint y: 452, distance: 244.5
click at [512, 452] on quentale-workspace at bounding box center [405, 382] width 811 height 764
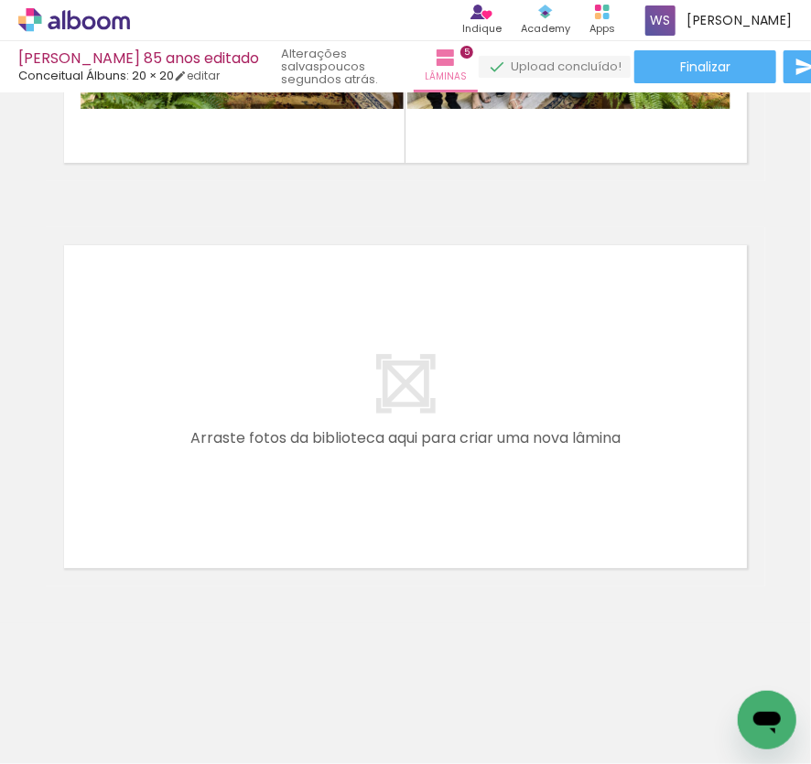
scroll to position [0, 0]
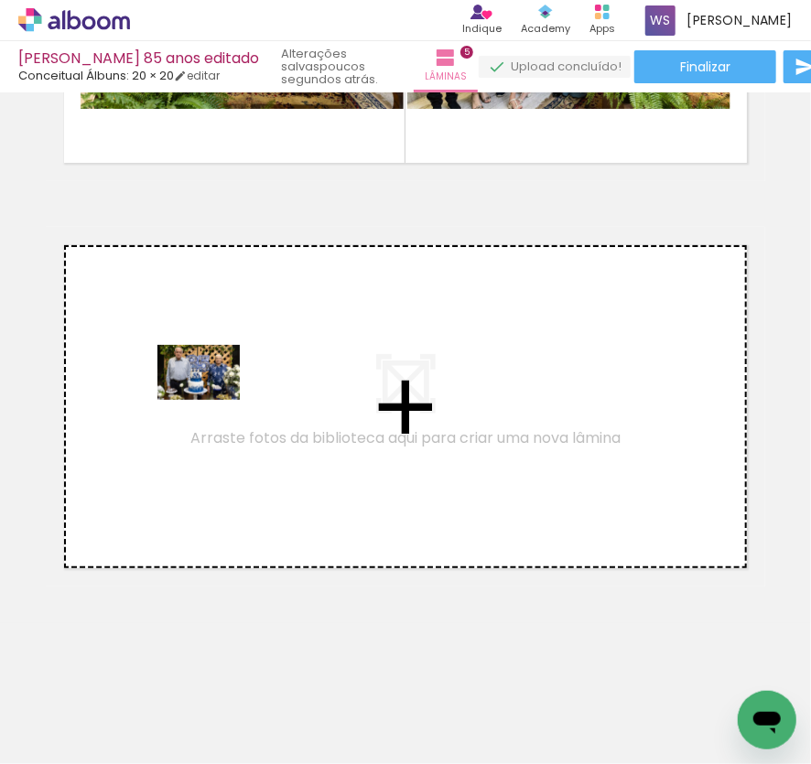
drag, startPoint x: 298, startPoint y: 696, endPoint x: 212, endPoint y: 400, distance: 307.7
click at [212, 400] on quentale-workspace at bounding box center [405, 382] width 811 height 764
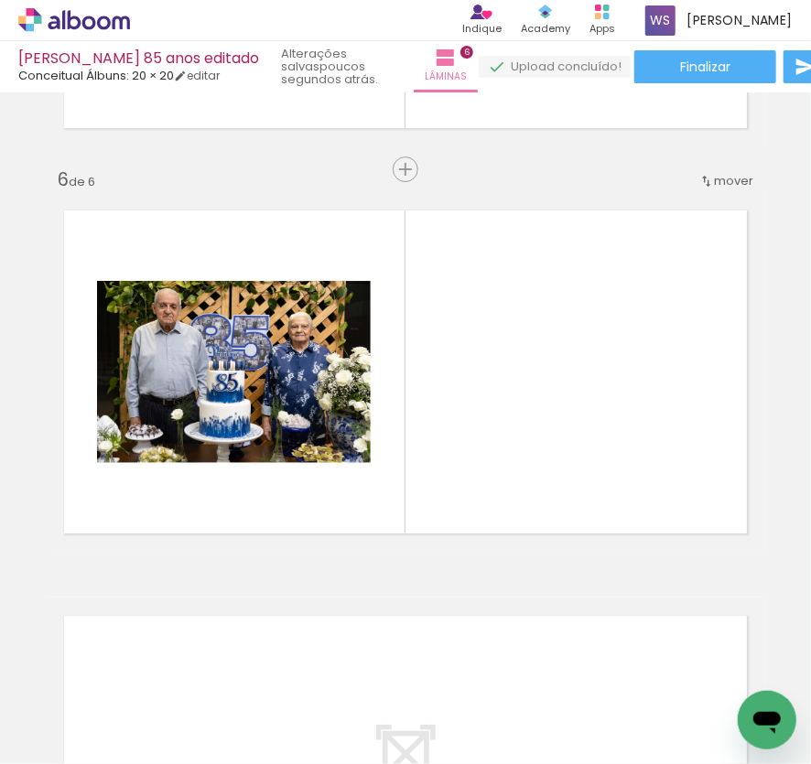
scroll to position [0, 1634]
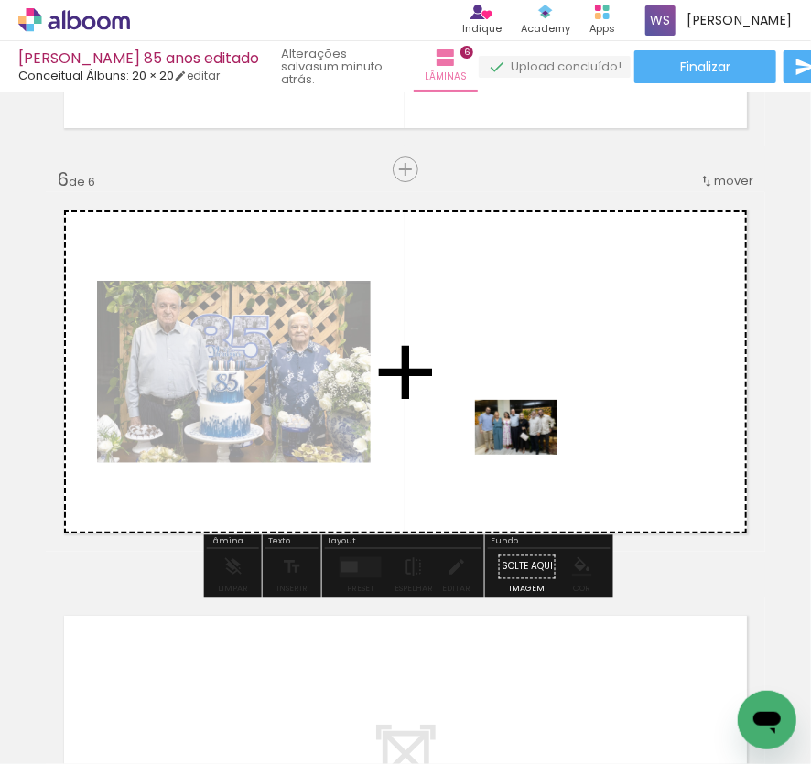
drag, startPoint x: 423, startPoint y: 718, endPoint x: 530, endPoint y: 455, distance: 283.7
click at [530, 455] on quentale-workspace at bounding box center [405, 382] width 811 height 764
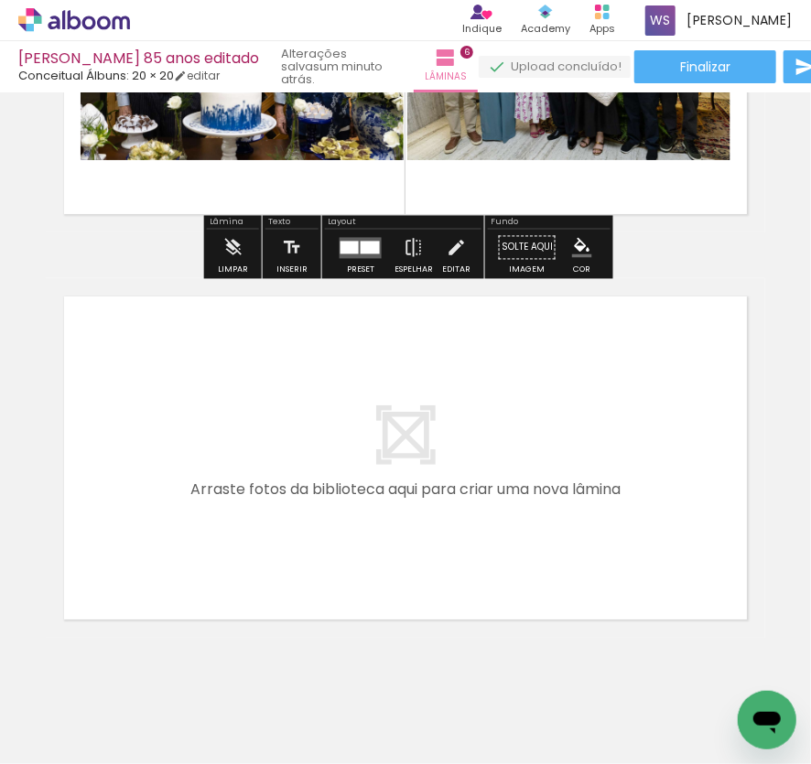
scroll to position [2352, 0]
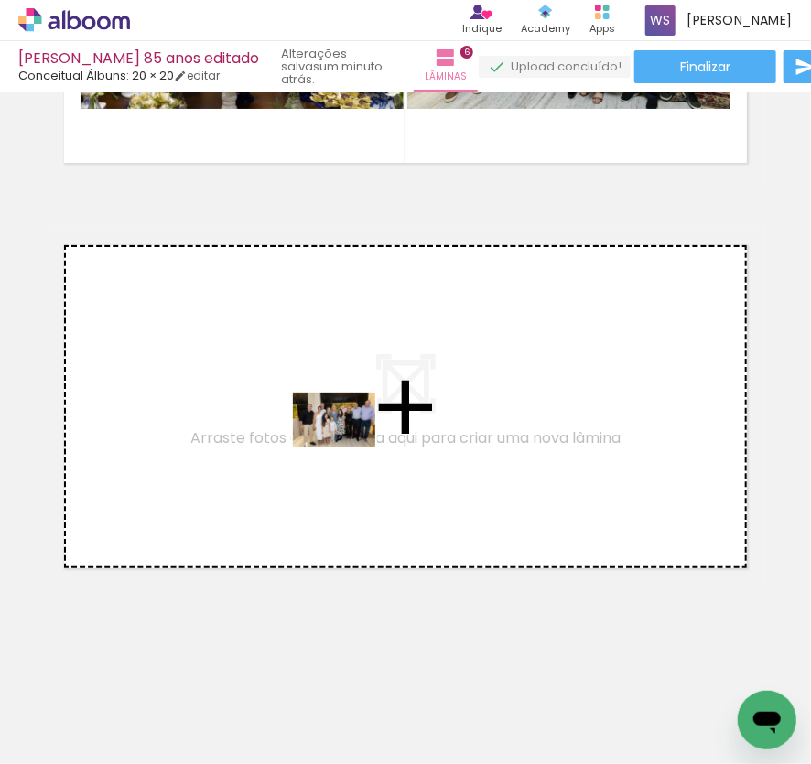
drag, startPoint x: 443, startPoint y: 718, endPoint x: 348, endPoint y: 448, distance: 286.4
click at [348, 448] on quentale-workspace at bounding box center [405, 382] width 811 height 764
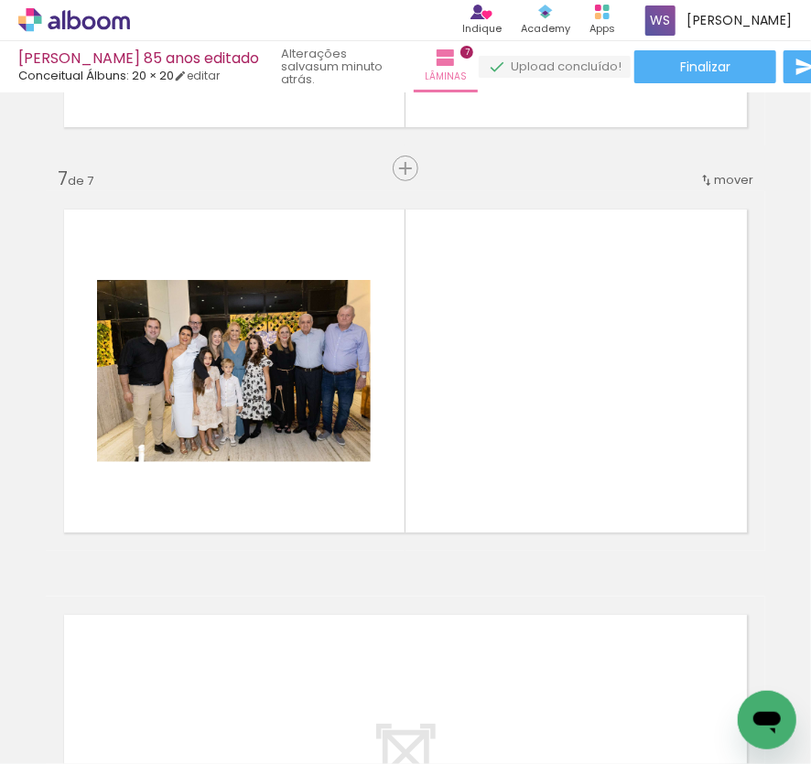
scroll to position [0, 2703]
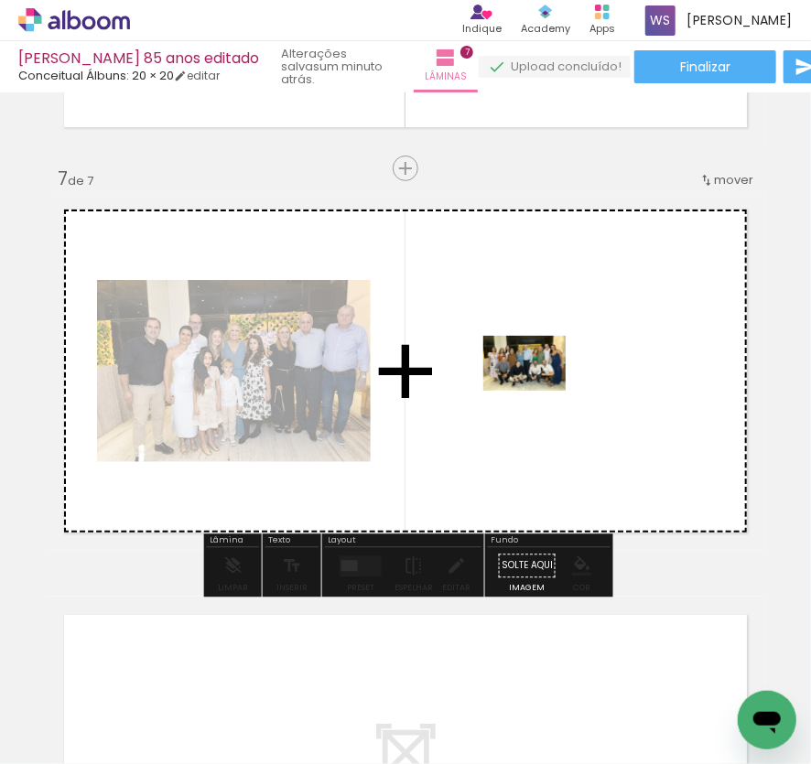
drag, startPoint x: 454, startPoint y: 707, endPoint x: 538, endPoint y: 391, distance: 326.9
click at [538, 391] on quentale-workspace at bounding box center [405, 382] width 811 height 764
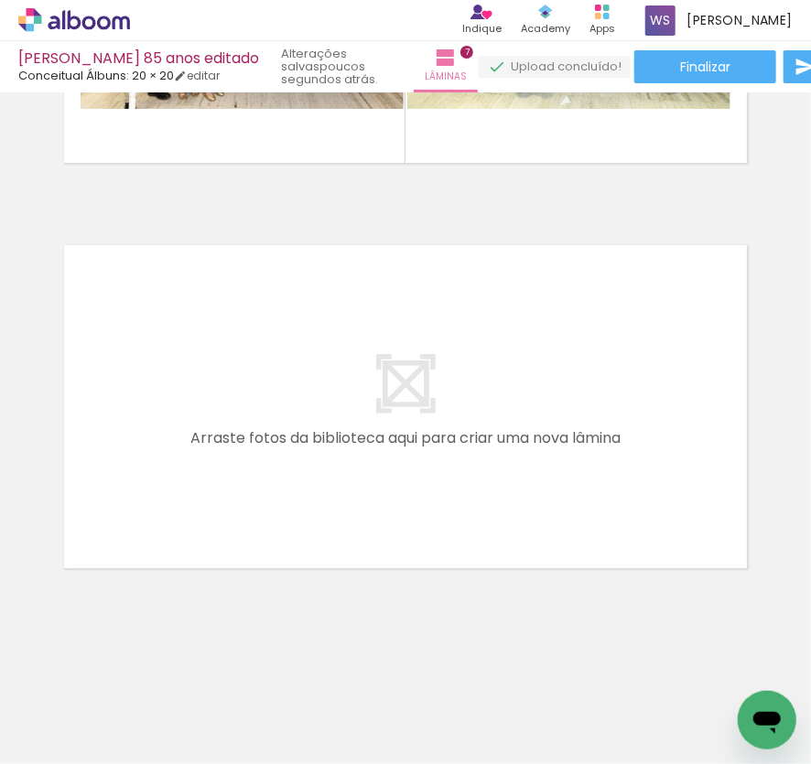
scroll to position [0, 3268]
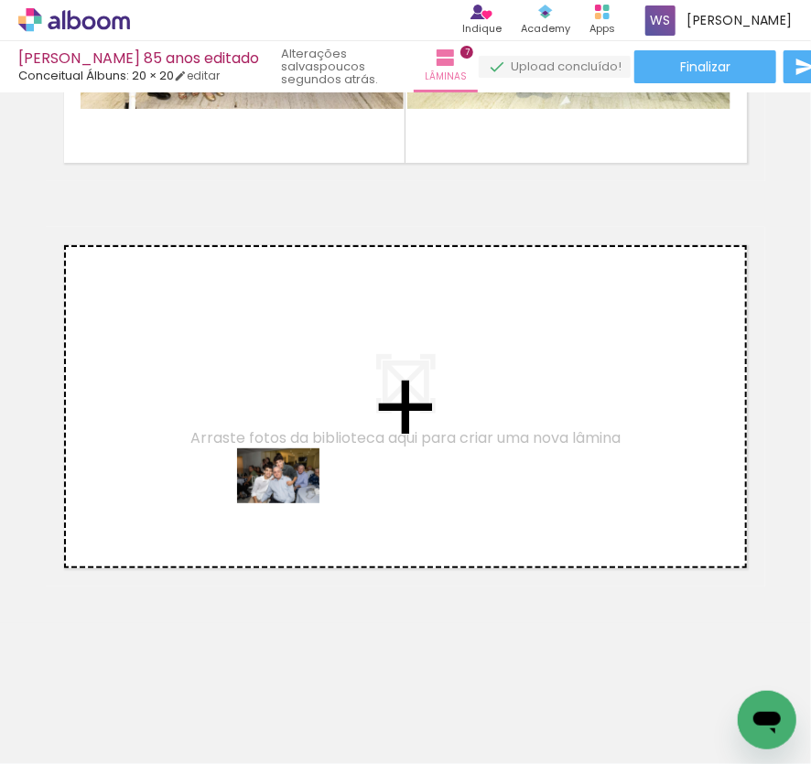
drag, startPoint x: 328, startPoint y: 704, endPoint x: 292, endPoint y: 504, distance: 203.6
click at [292, 504] on quentale-workspace at bounding box center [405, 382] width 811 height 764
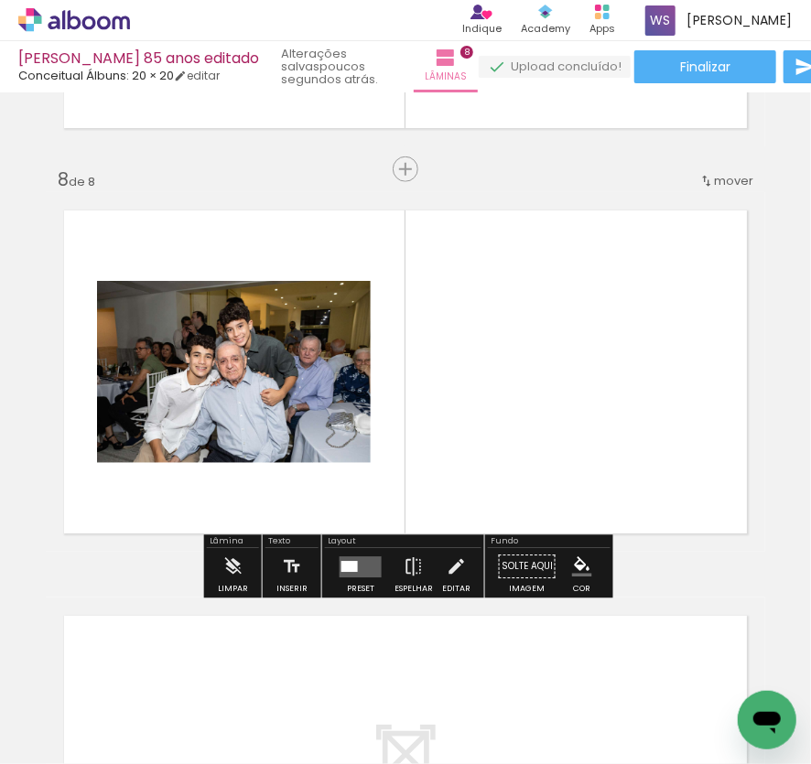
scroll to position [2792, 0]
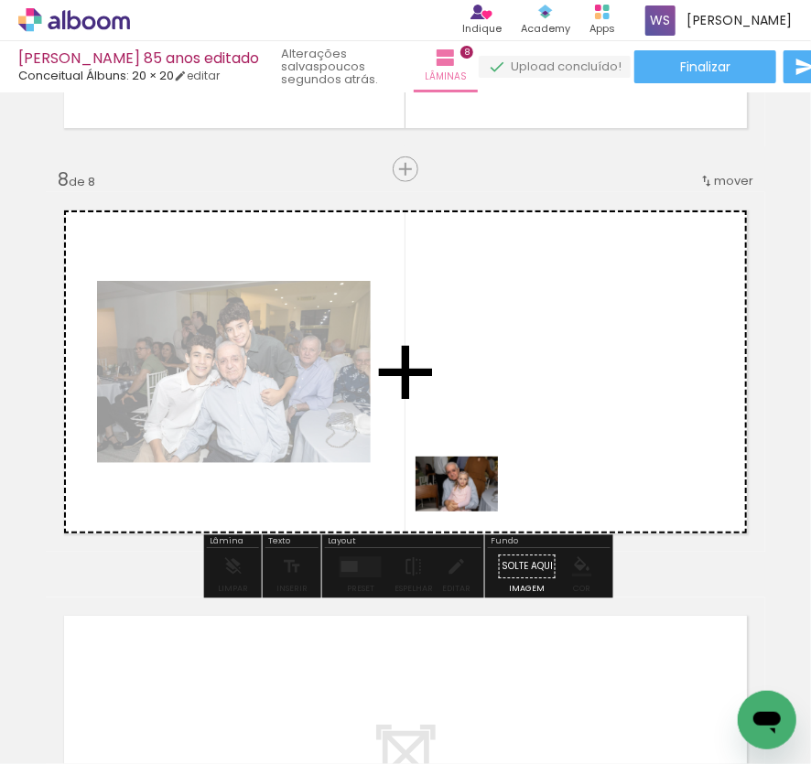
drag, startPoint x: 434, startPoint y: 715, endPoint x: 471, endPoint y: 512, distance: 206.5
click at [471, 512] on quentale-workspace at bounding box center [405, 382] width 811 height 764
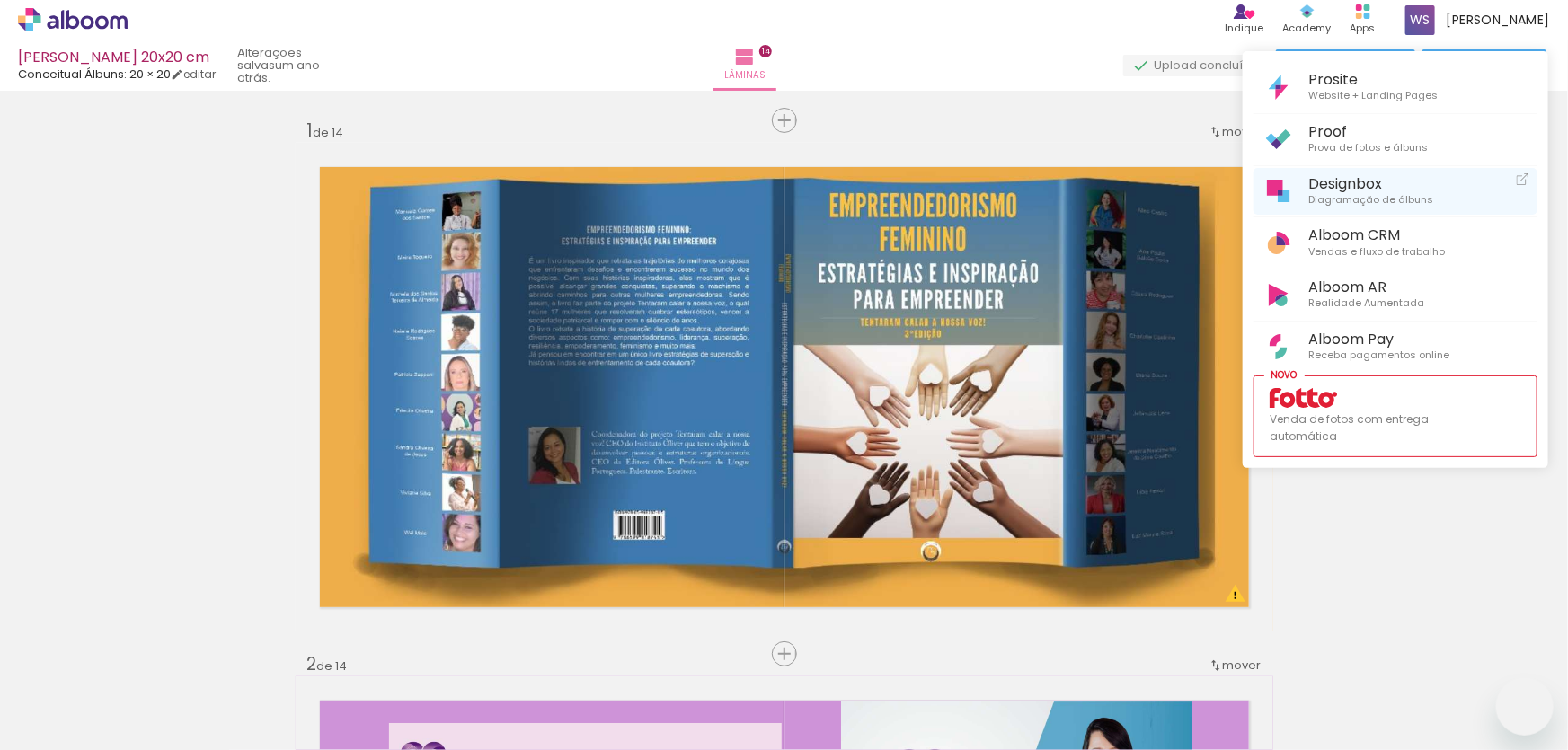
click at [1331, 187] on span "Designbox" at bounding box center [1371, 184] width 125 height 17
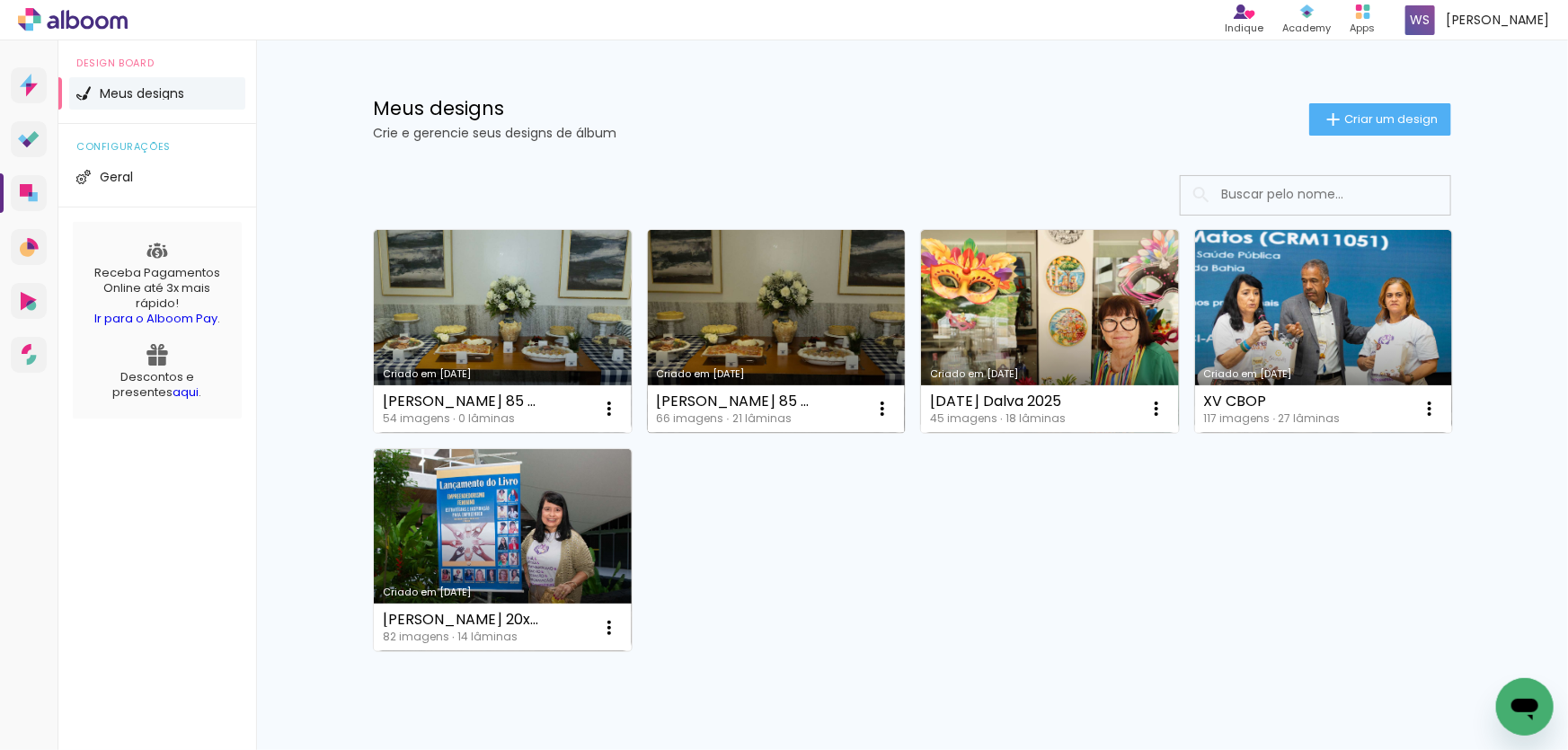
click at [755, 334] on link "Criado em [DATE]" at bounding box center [777, 331] width 258 height 203
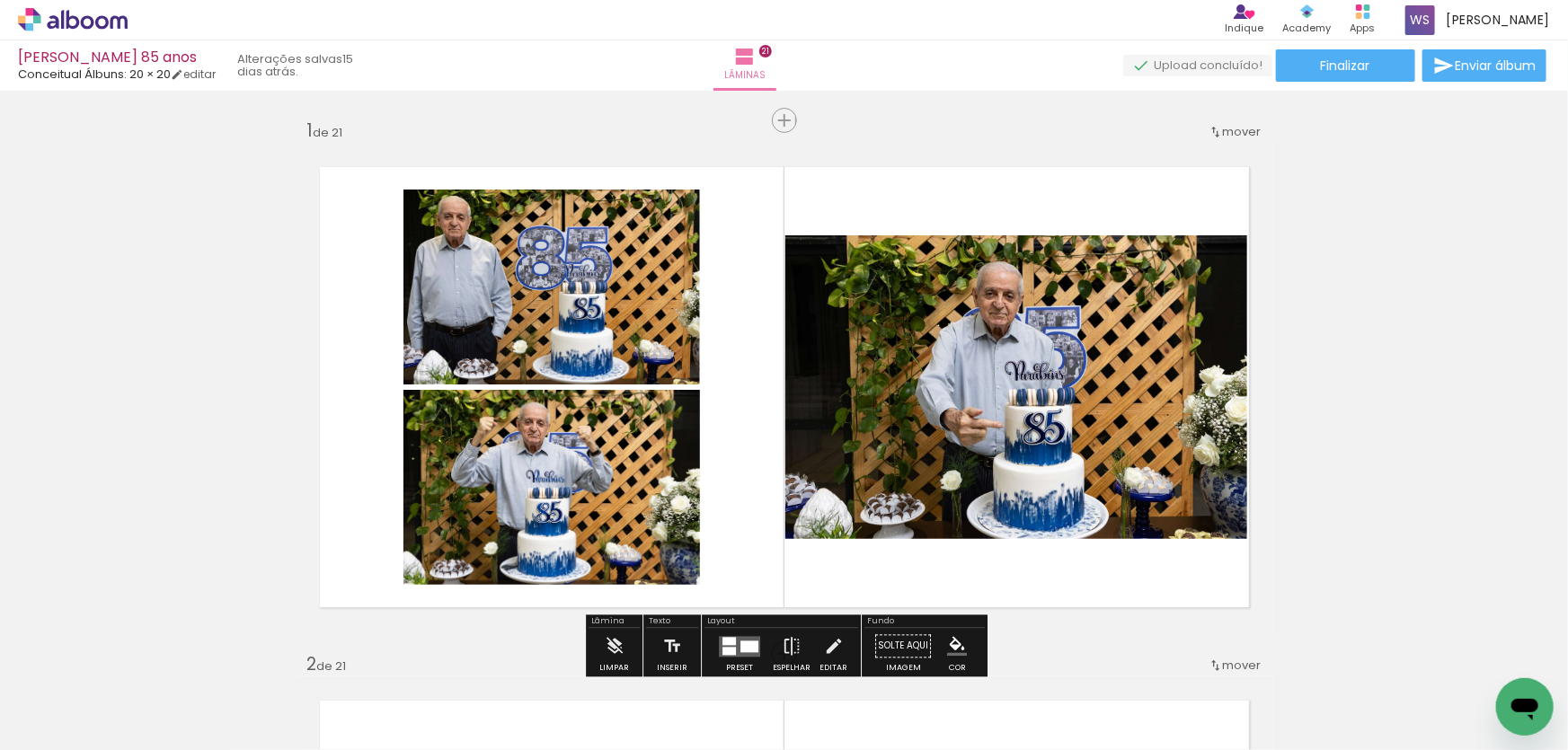
scroll to position [22, 0]
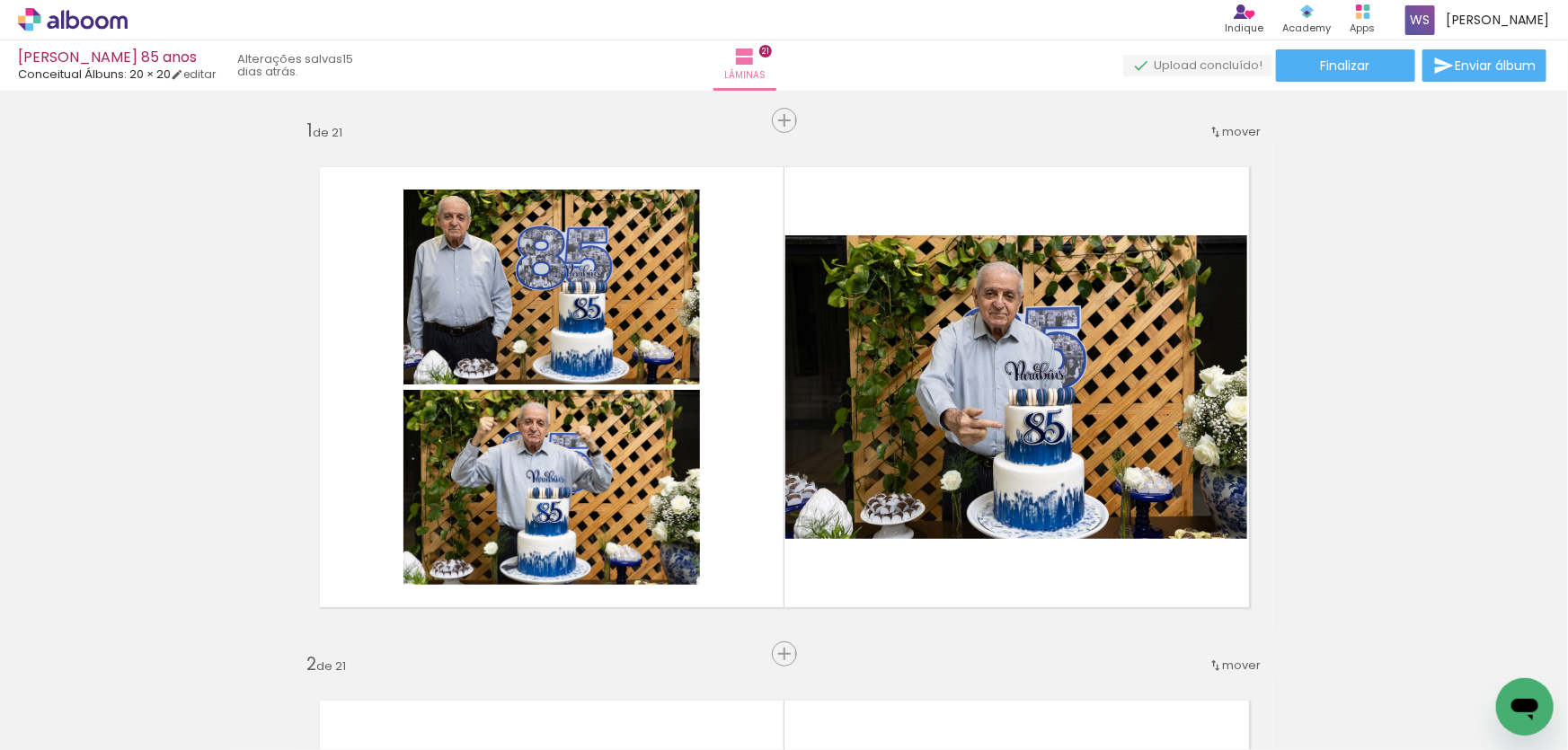
scroll to position [22, 0]
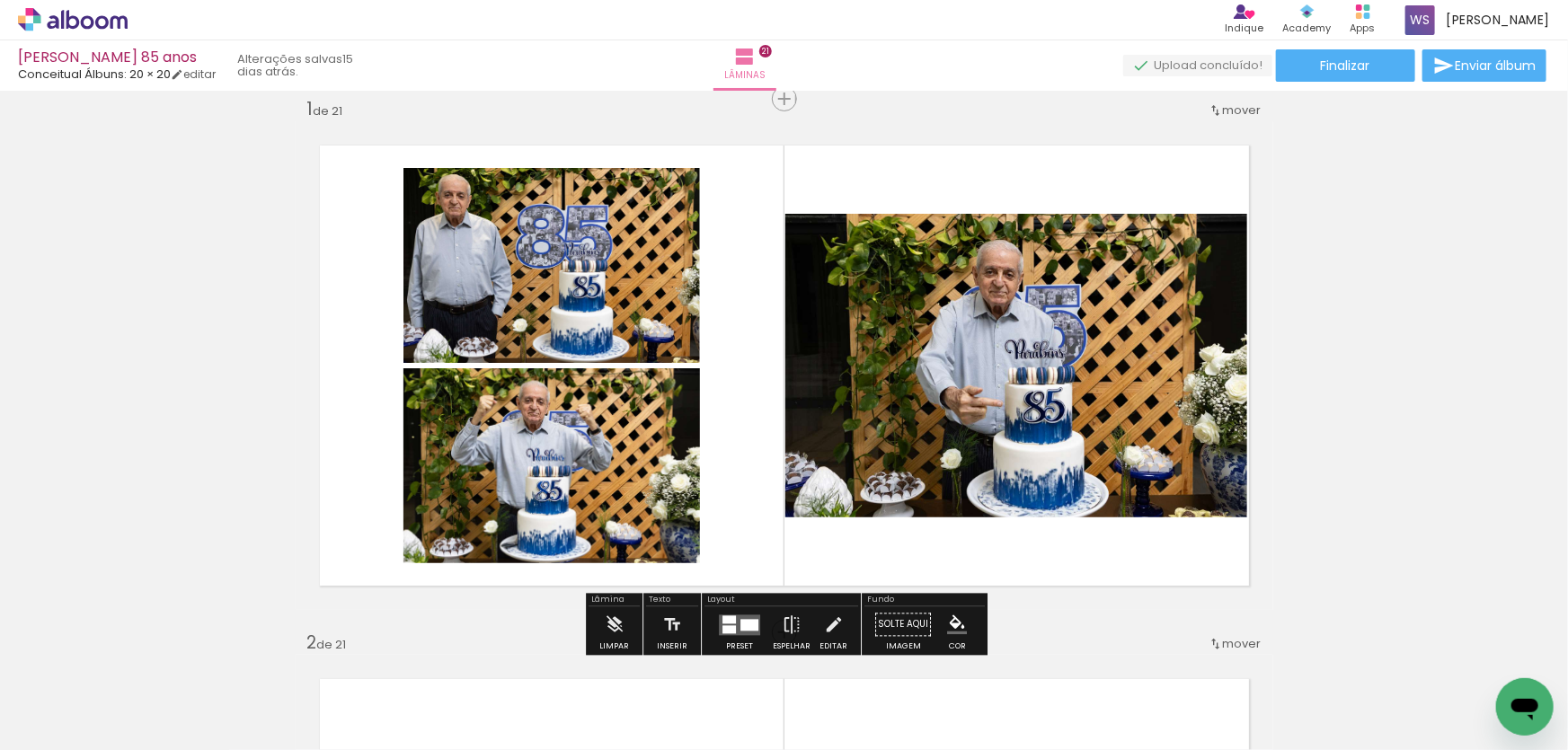
click at [732, 626] on quentale-layouter at bounding box center [739, 624] width 41 height 21
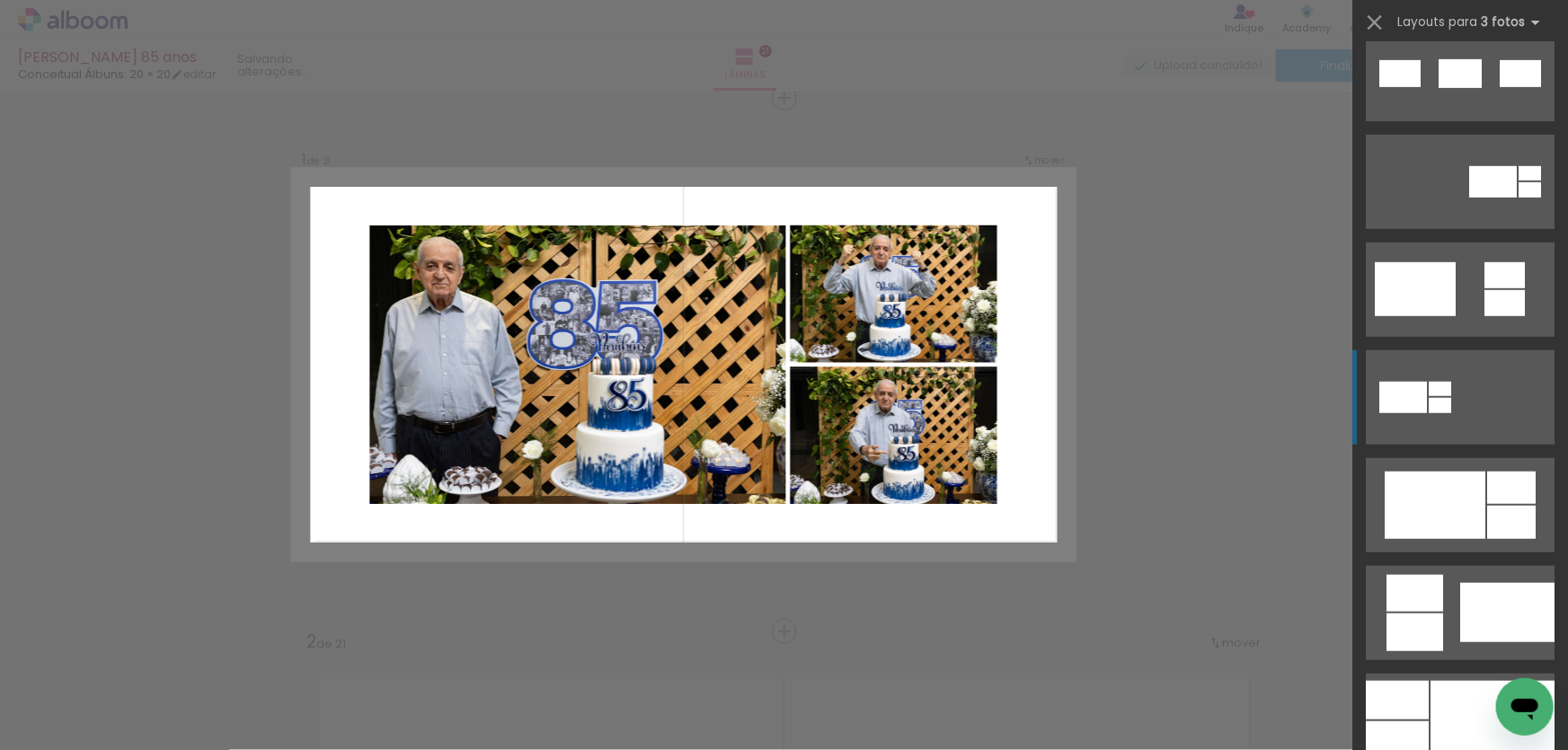
scroll to position [561, 0]
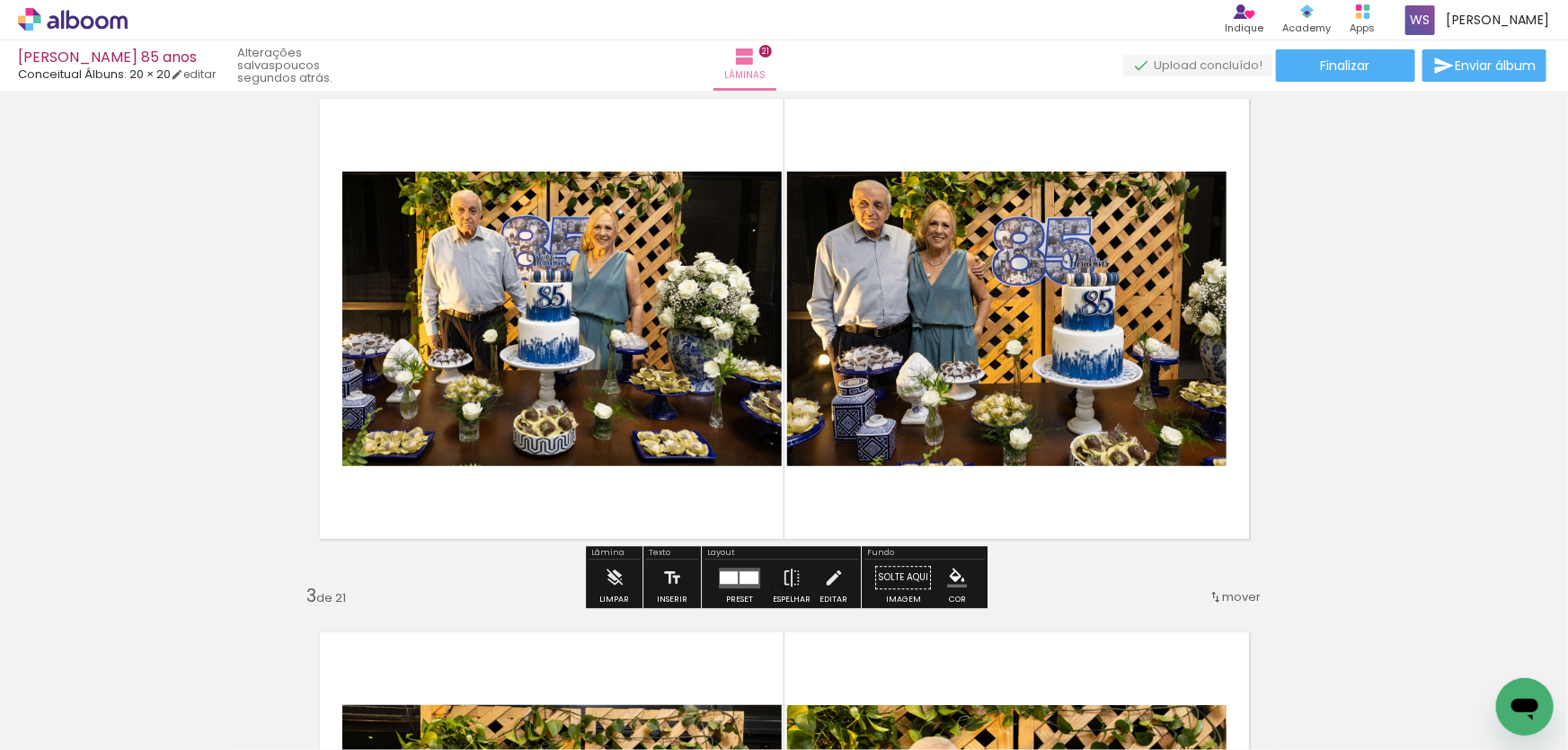
scroll to position [591, 0]
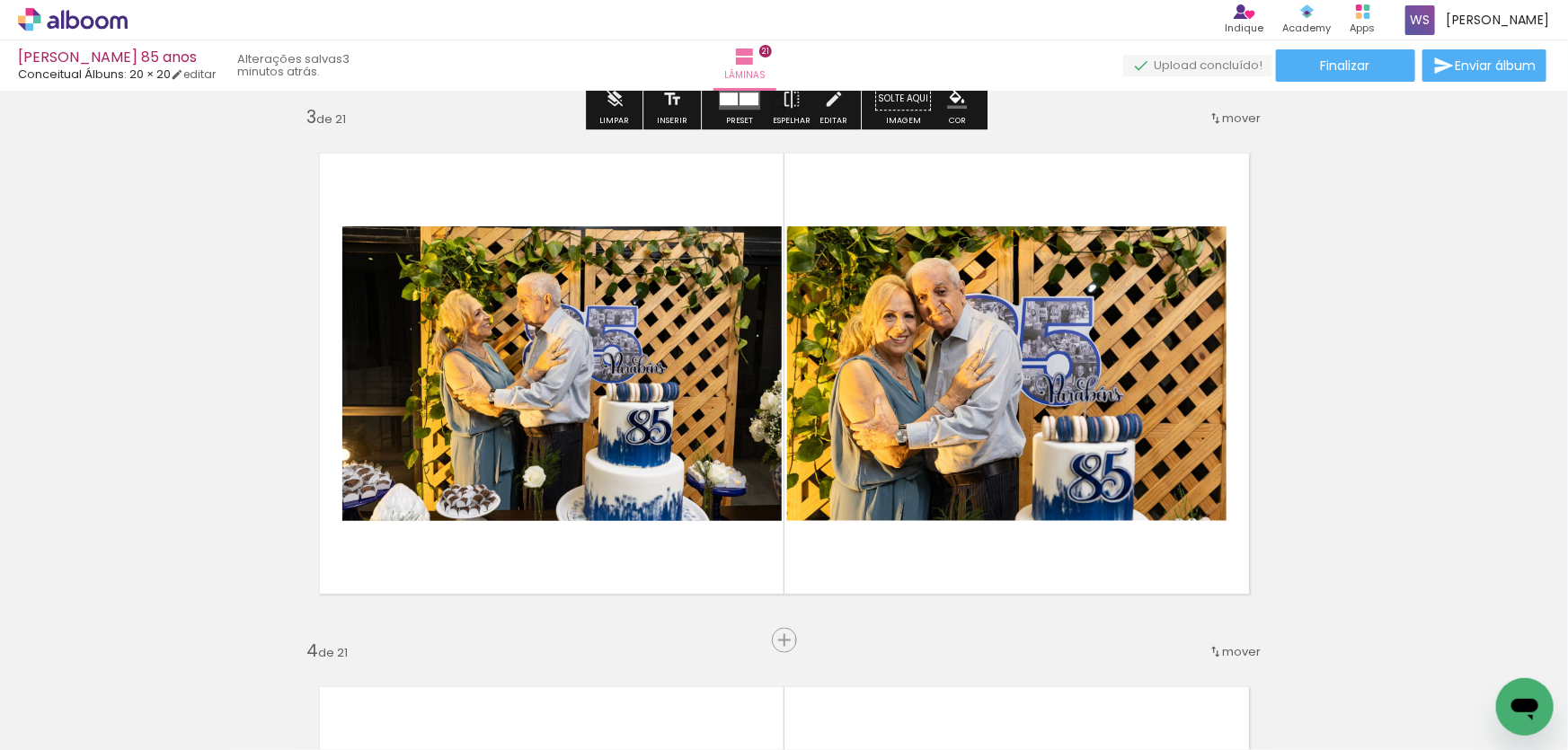
scroll to position [1088, 0]
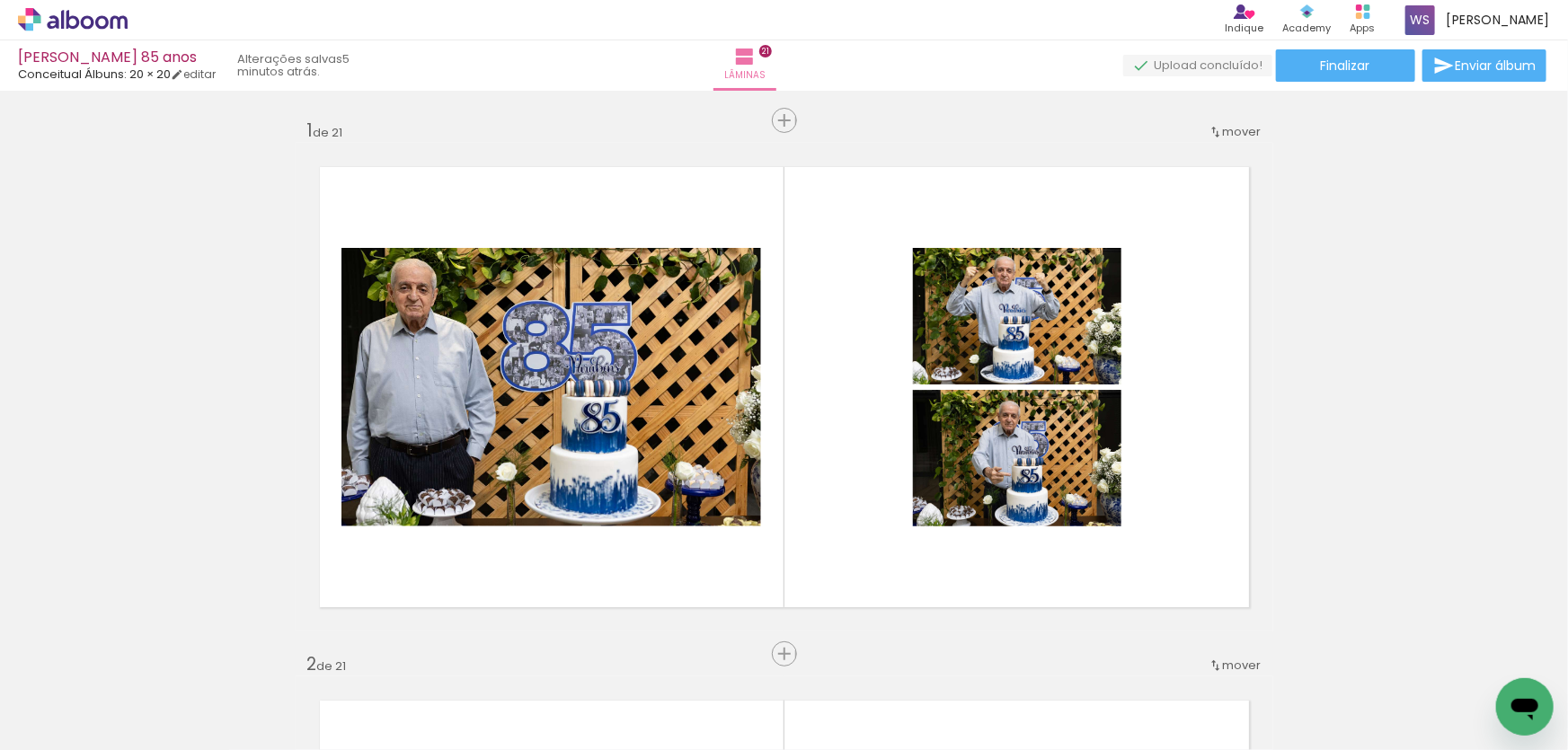
scroll to position [561, 0]
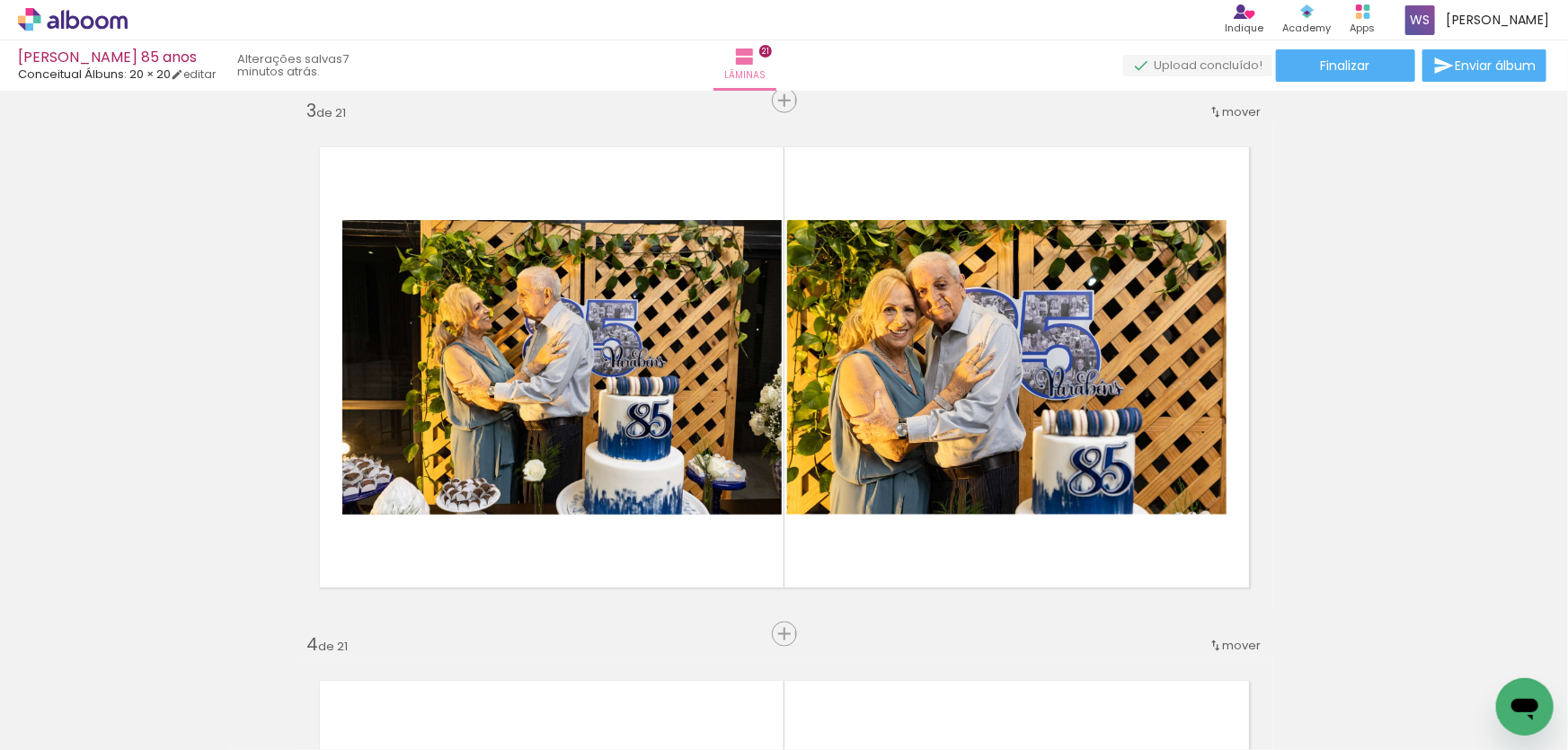
click at [150, 653] on iron-icon at bounding box center [140, 653] width 19 height 19
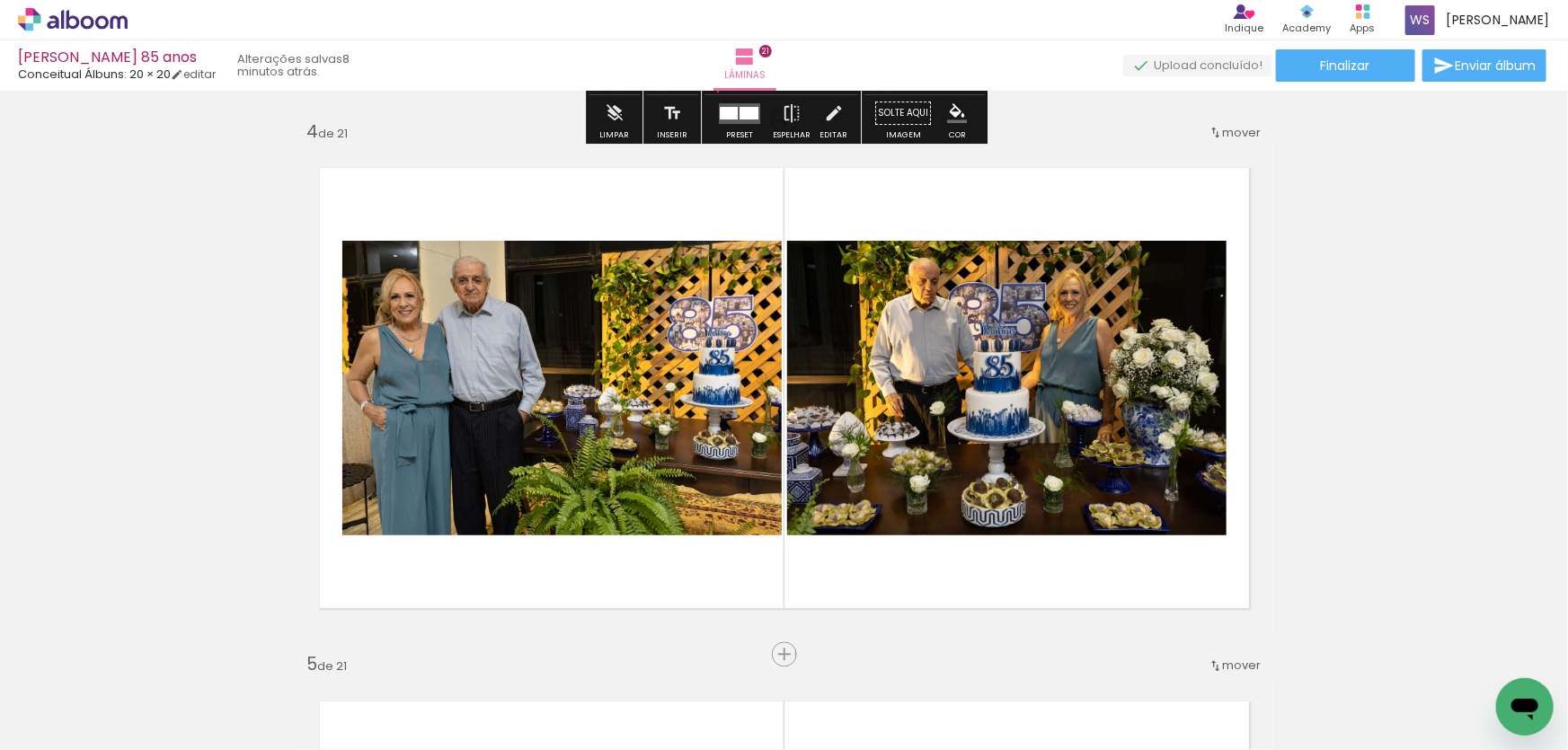
scroll to position [561, 0]
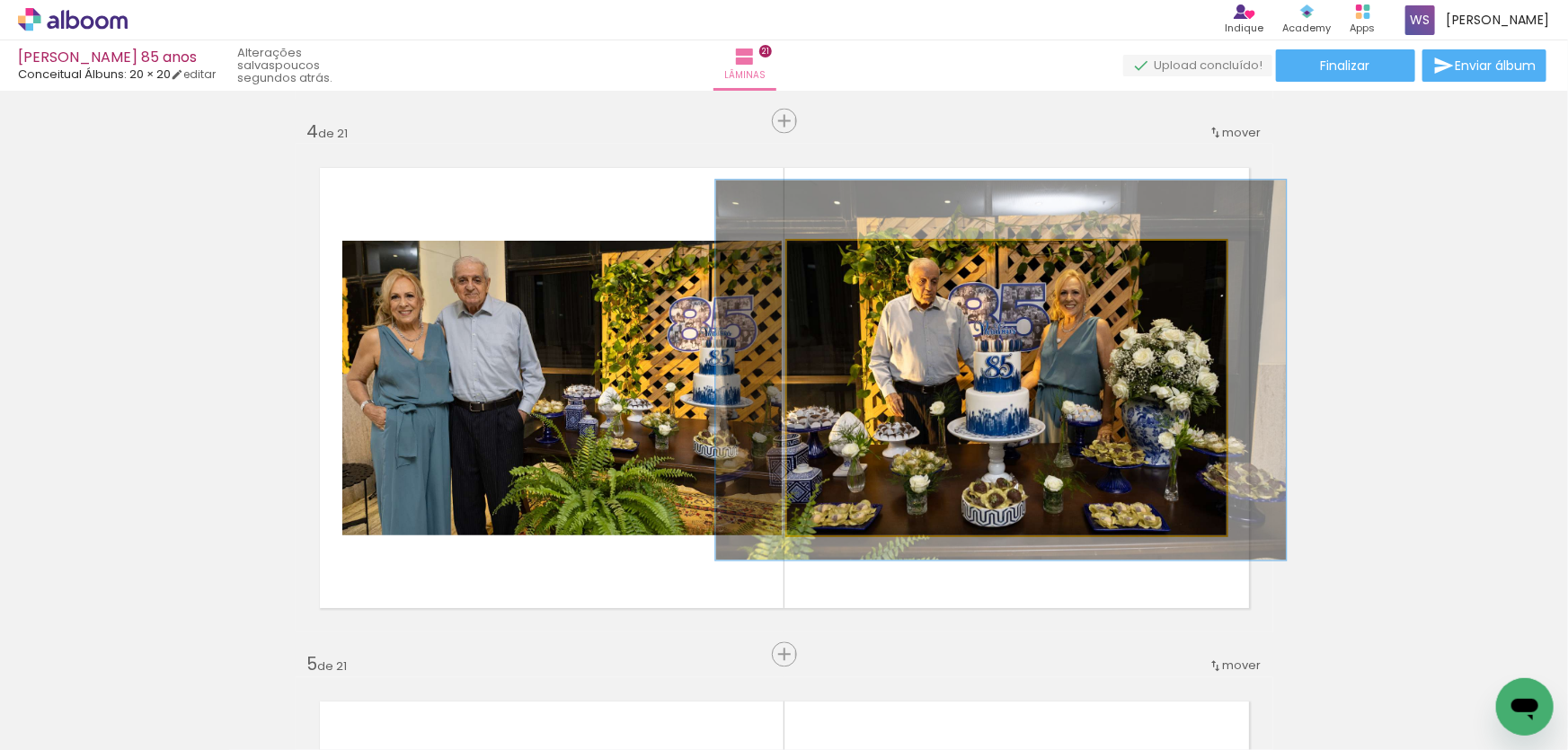
click at [1085, 431] on quentale-photo at bounding box center [1007, 388] width 440 height 295
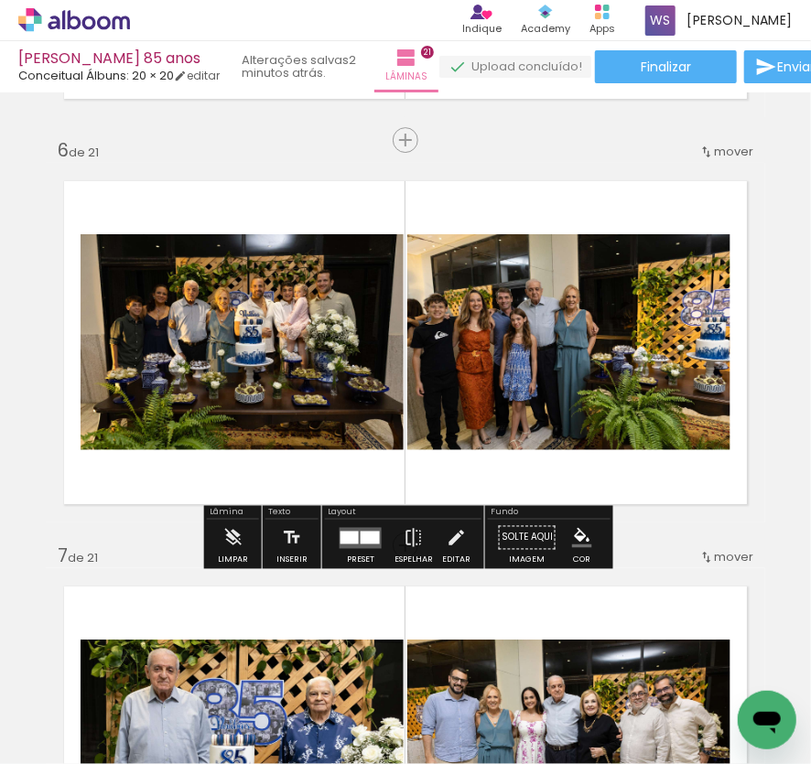
scroll to position [2014, 0]
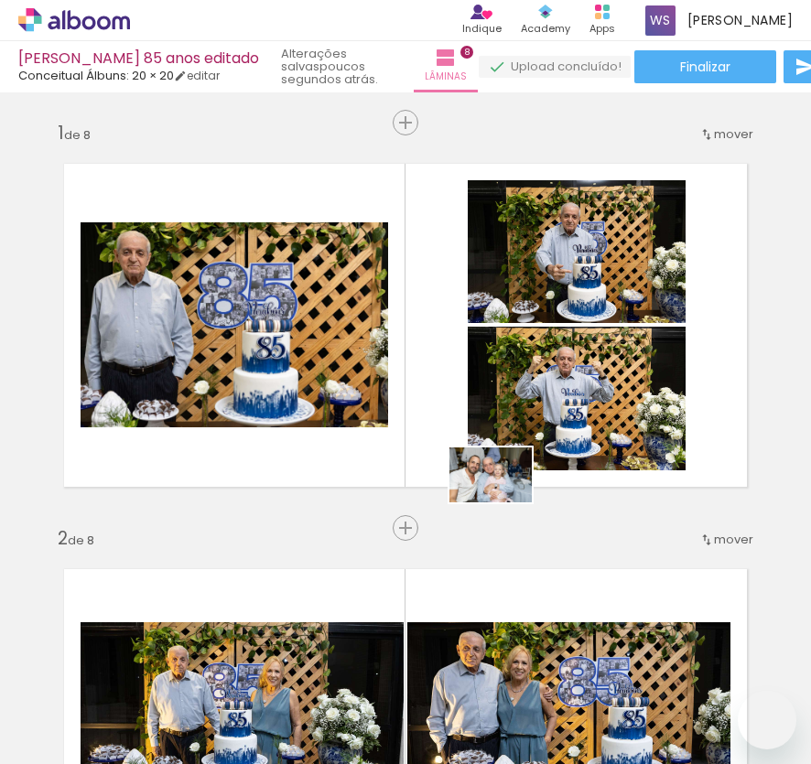
click at [501, 511] on quentale-workspace at bounding box center [405, 382] width 811 height 764
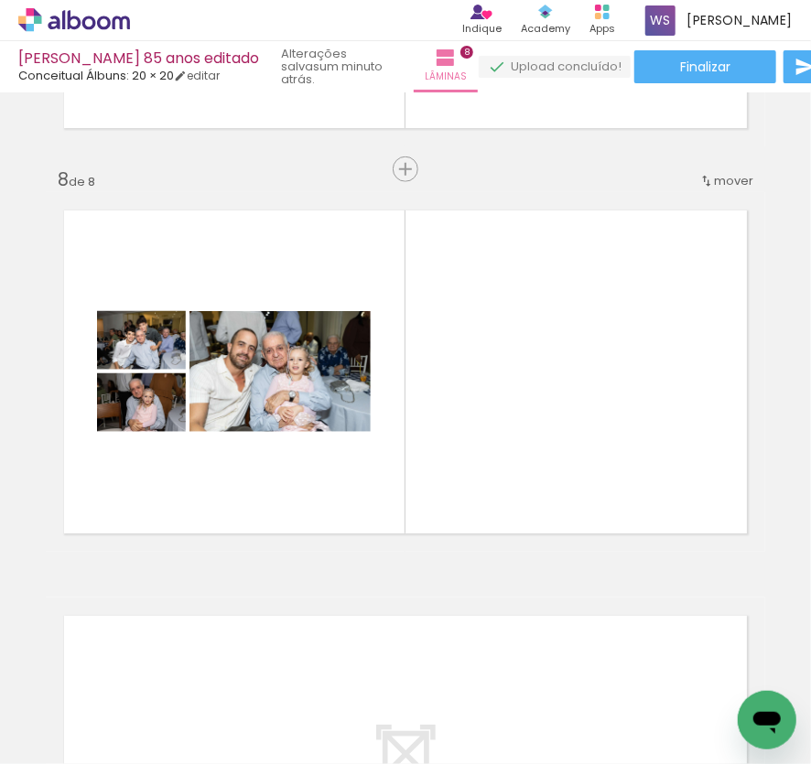
scroll to position [0, 4880]
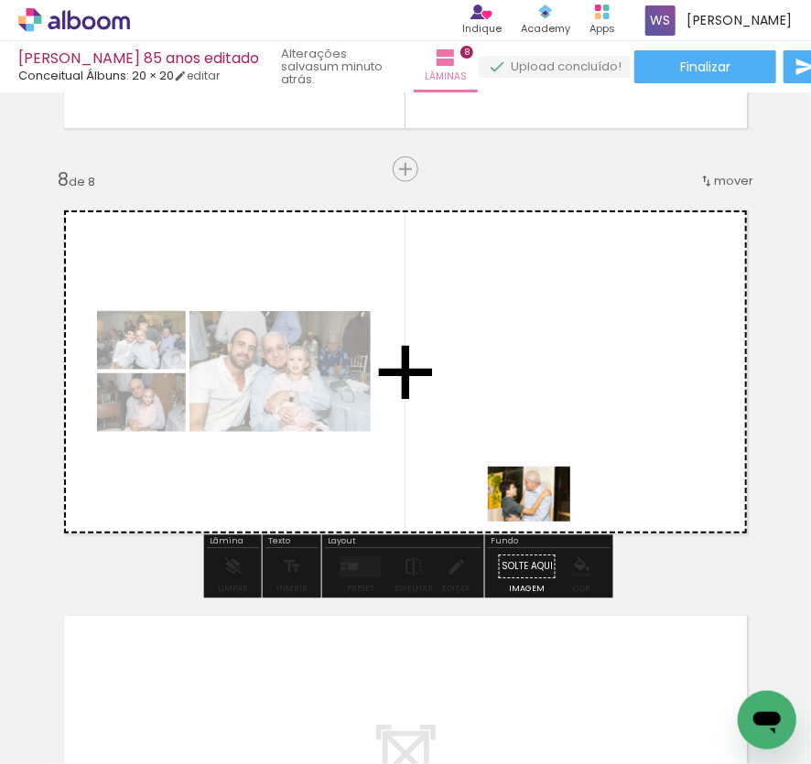
drag, startPoint x: 540, startPoint y: 729, endPoint x: 543, endPoint y: 522, distance: 206.9
click at [543, 522] on quentale-workspace at bounding box center [405, 382] width 811 height 764
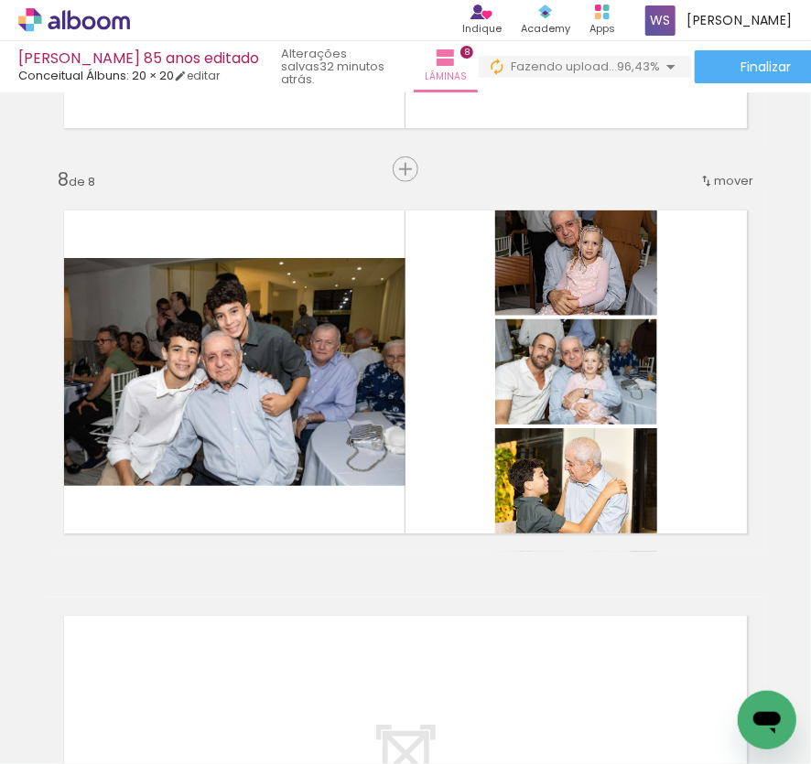
scroll to position [0, 5085]
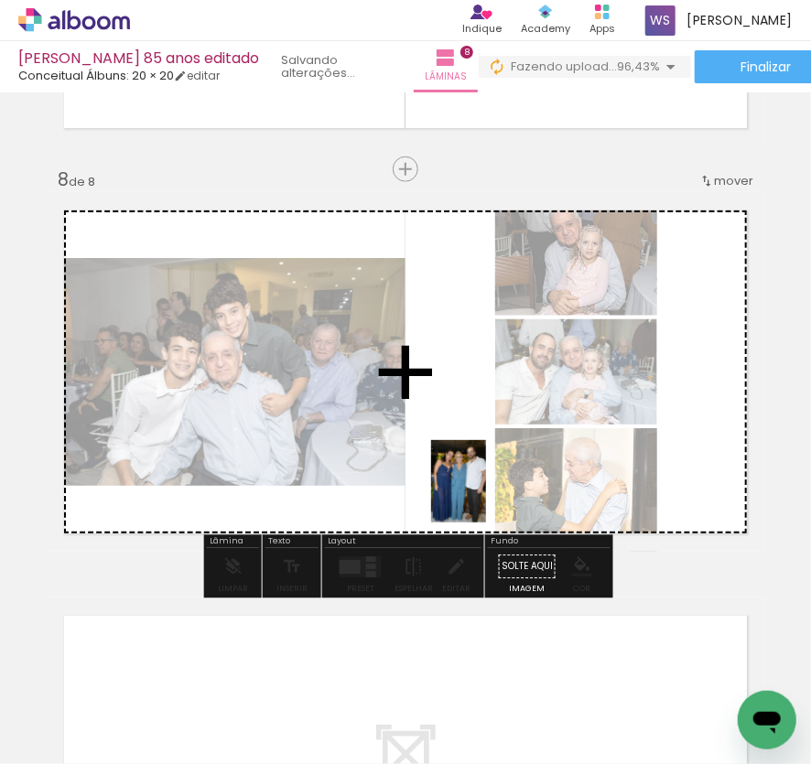
drag, startPoint x: 630, startPoint y: 717, endPoint x: 486, endPoint y: 495, distance: 264.1
click at [486, 495] on quentale-workspace at bounding box center [405, 382] width 811 height 764
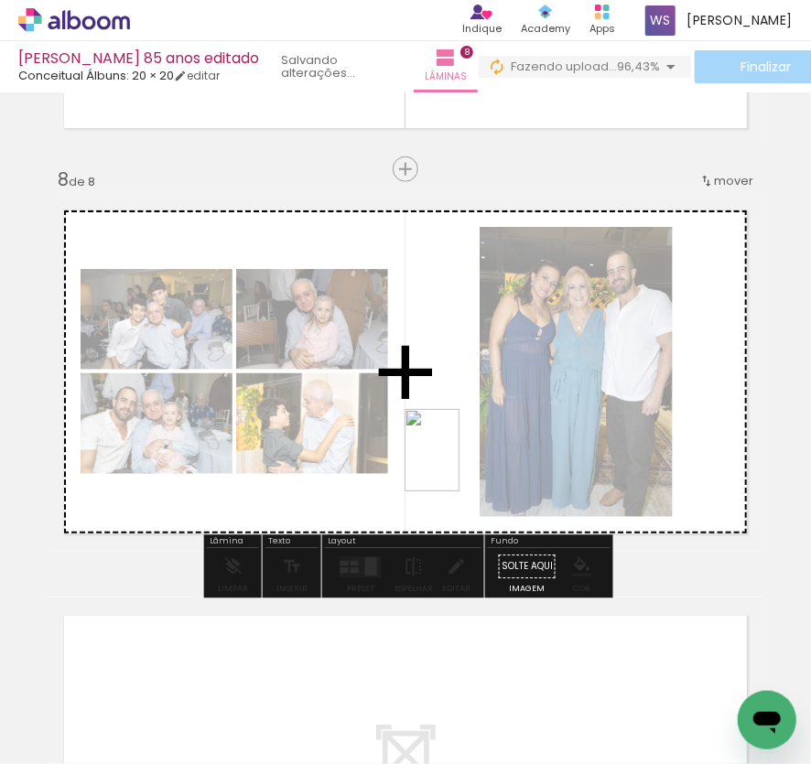
drag, startPoint x: 726, startPoint y: 686, endPoint x: 460, endPoint y: 464, distance: 346.5
click at [460, 464] on quentale-workspace at bounding box center [405, 382] width 811 height 764
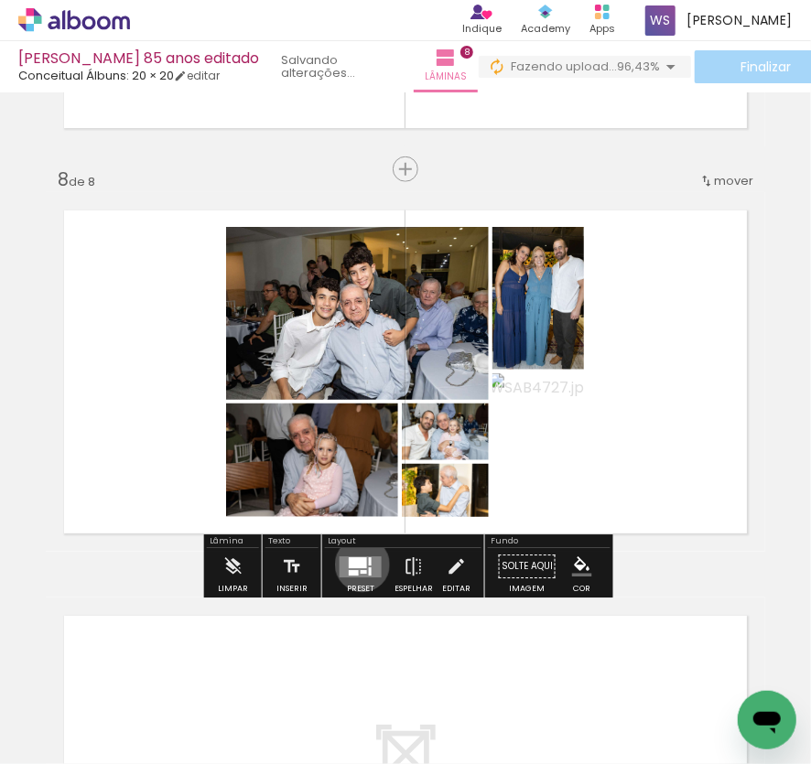
click at [358, 564] on div at bounding box center [358, 563] width 18 height 11
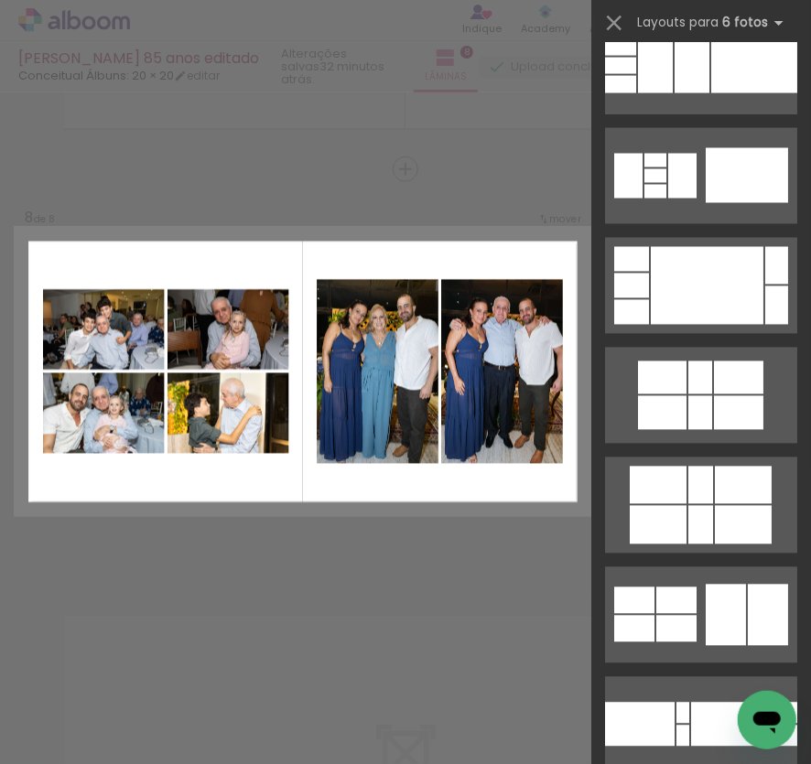
scroll to position [1027, 0]
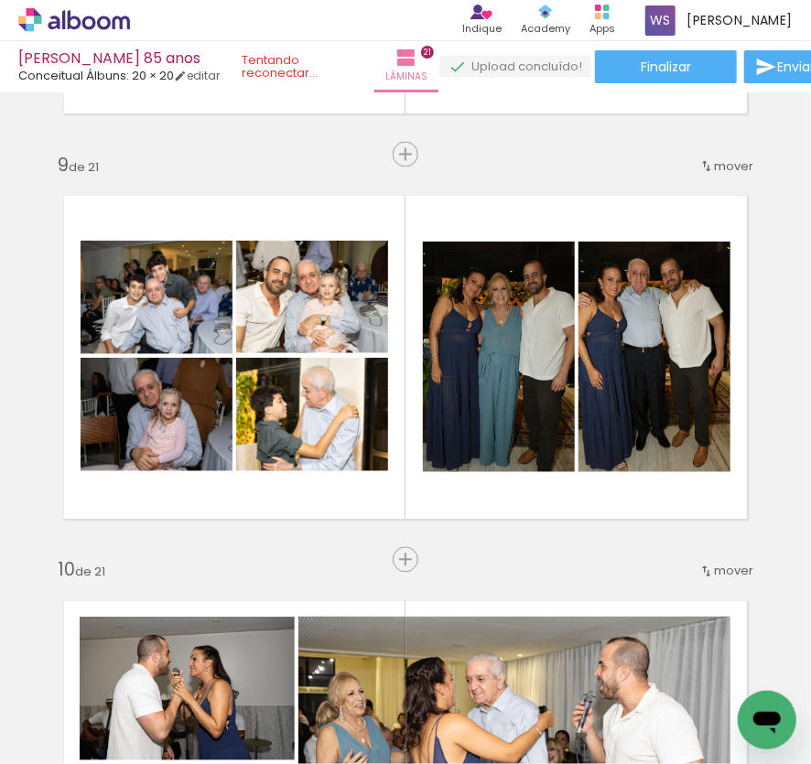
scroll to position [571, 0]
